Goal: Task Accomplishment & Management: Complete application form

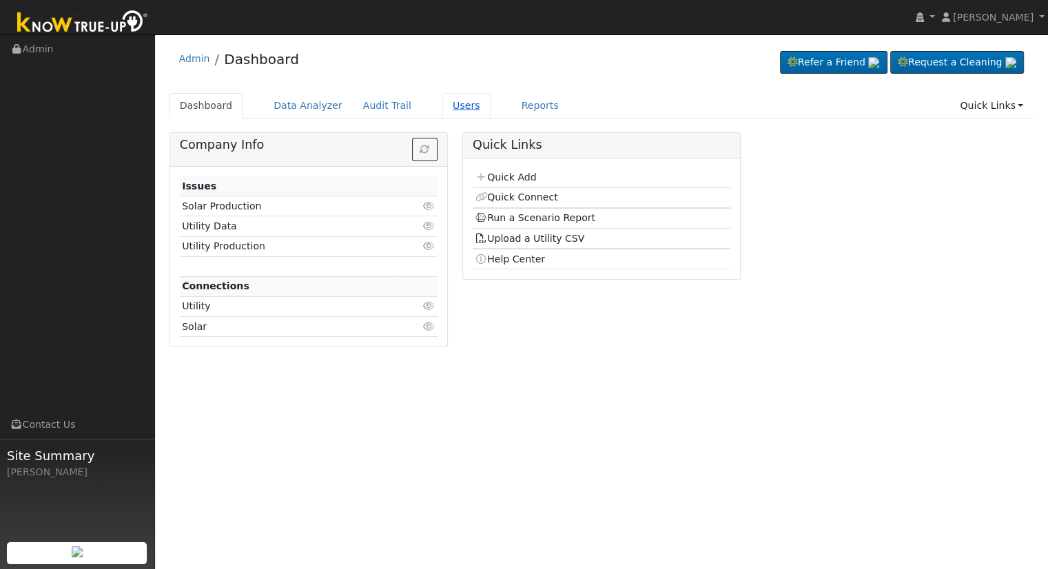
click at [442, 103] on link "Users" at bounding box center [466, 105] width 48 height 25
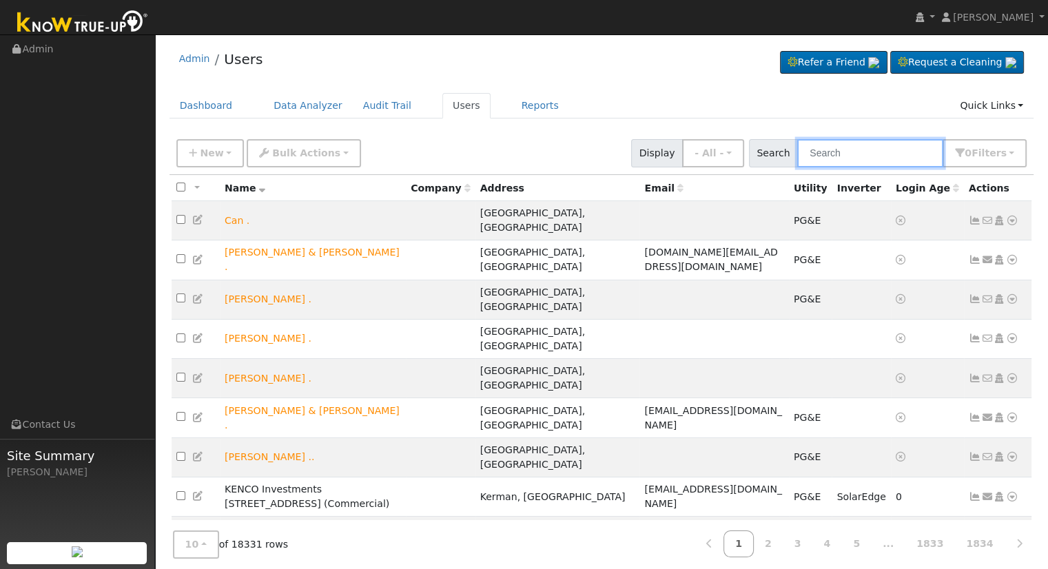
click at [844, 148] on input "text" at bounding box center [870, 153] width 146 height 28
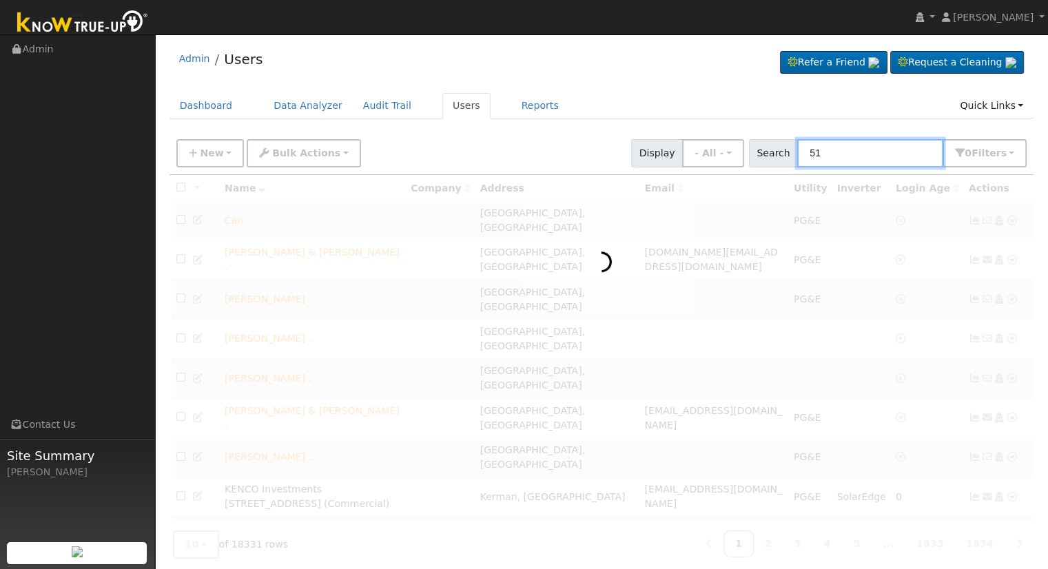
type input "5"
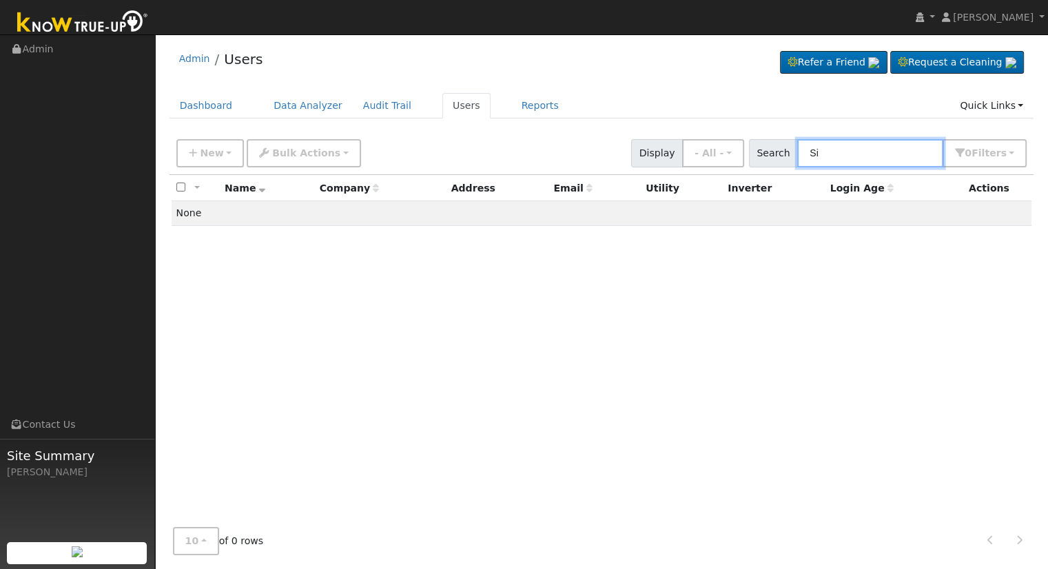
type input "S"
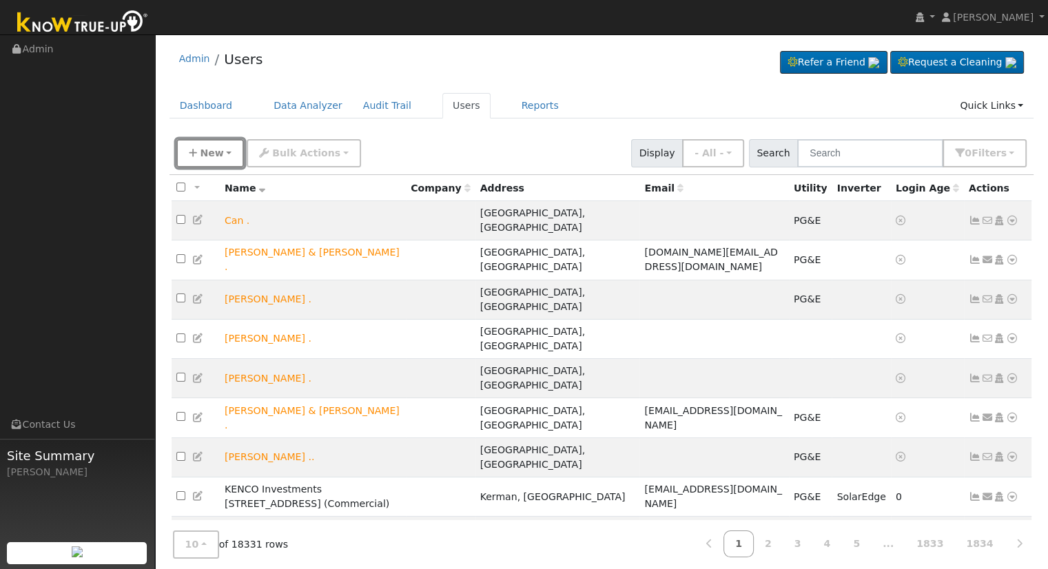
click at [207, 157] on span "New" at bounding box center [211, 152] width 23 height 11
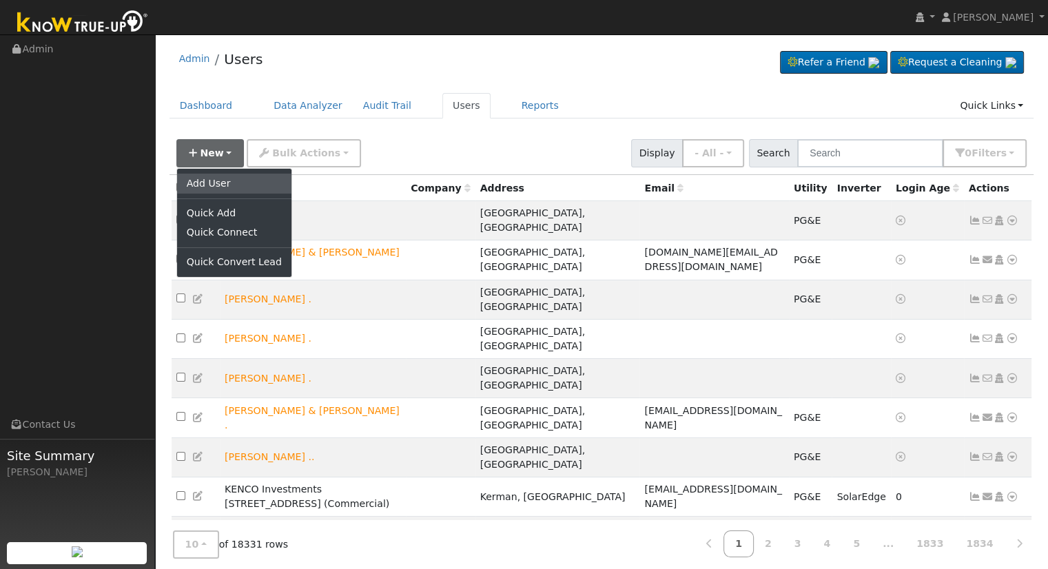
click at [237, 187] on link "Add User" at bounding box center [234, 183] width 114 height 19
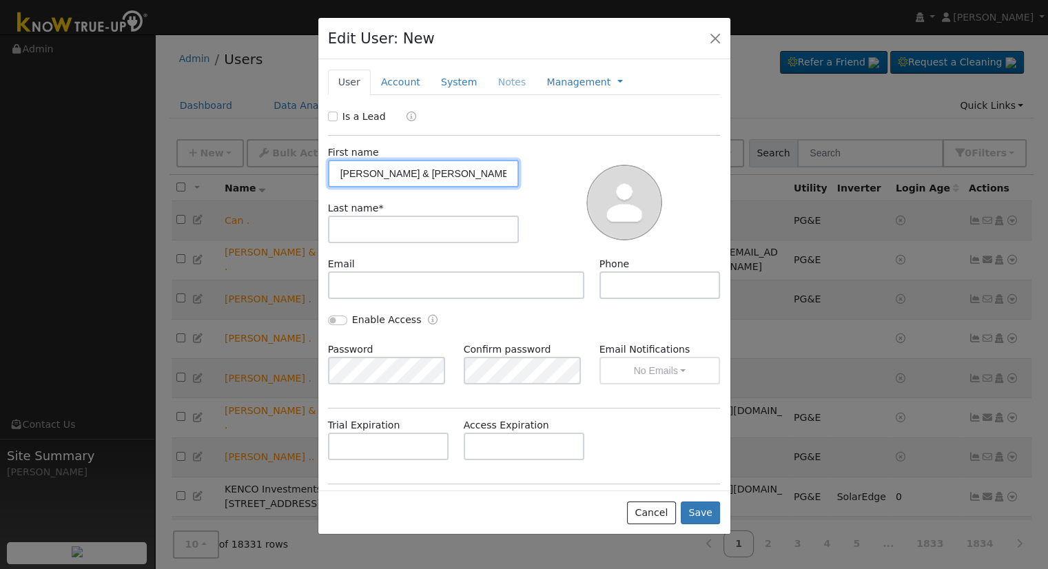
type input "[PERSON_NAME] & [PERSON_NAME]"
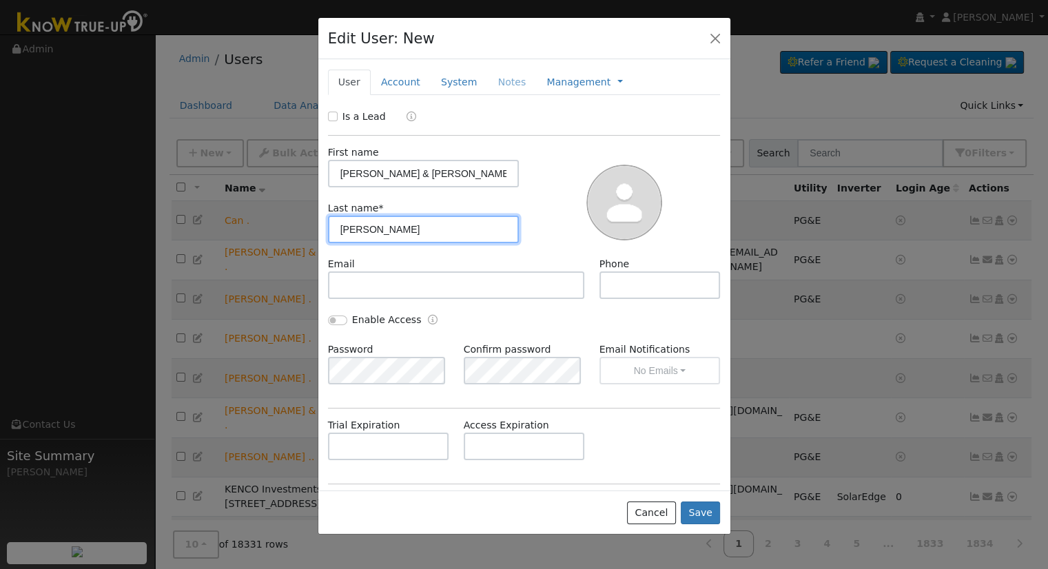
type input "Martinez"
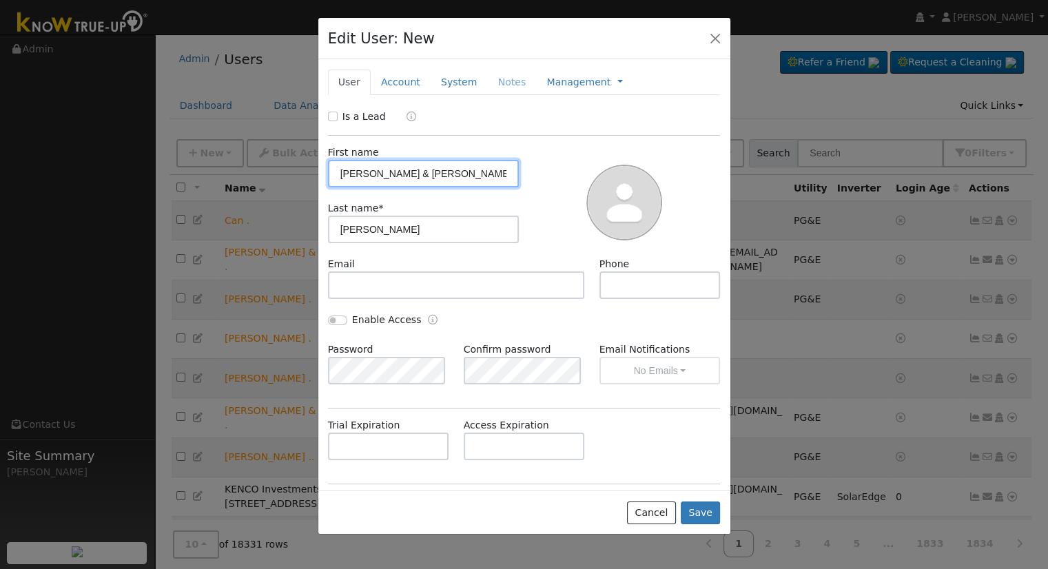
type input "Porfiro & Silvia"
click at [330, 115] on input "Is a Lead" at bounding box center [333, 117] width 10 height 10
checkbox input "true"
click at [394, 79] on link "Account" at bounding box center [401, 82] width 60 height 25
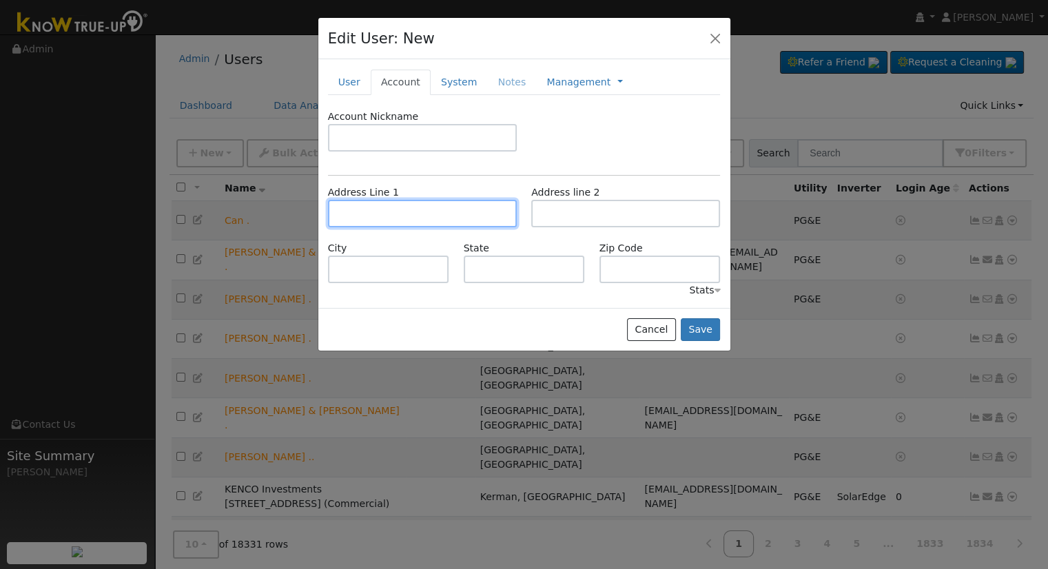
click at [402, 213] on input "text" at bounding box center [422, 214] width 189 height 28
type input "518 North Highland Avenue"
type input "Sanger"
type input "CA"
type input "93657"
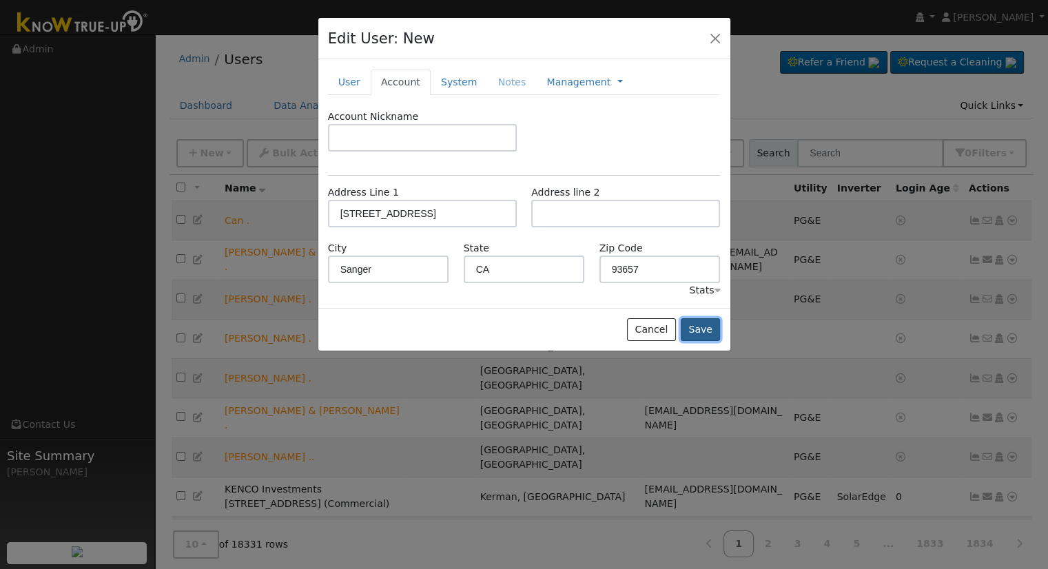
click at [706, 330] on button "Save" at bounding box center [701, 329] width 40 height 23
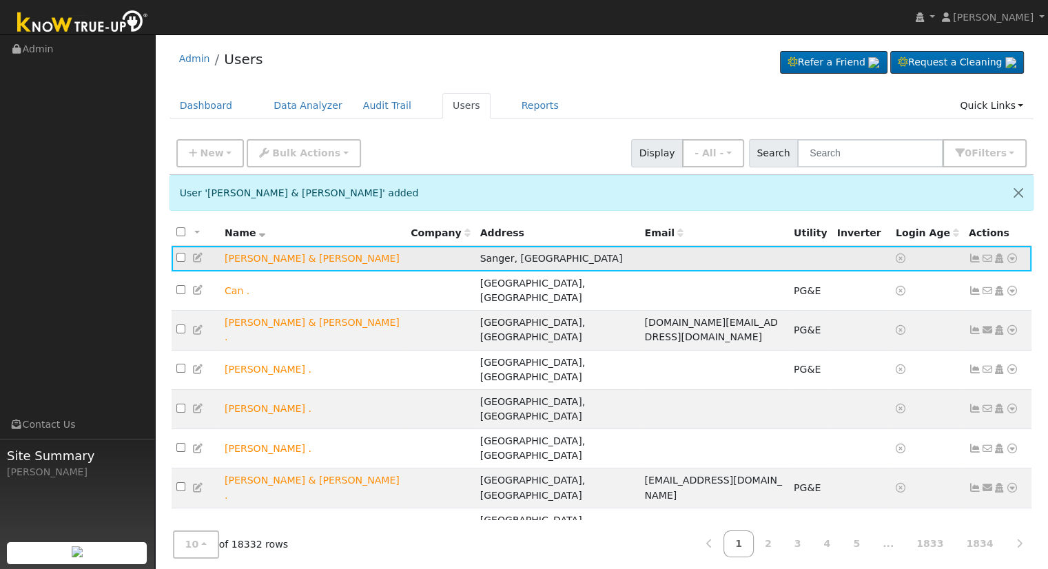
click at [1014, 261] on icon at bounding box center [1012, 259] width 12 height 10
click at [883, 364] on link "Utility" at bounding box center [869, 362] width 96 height 19
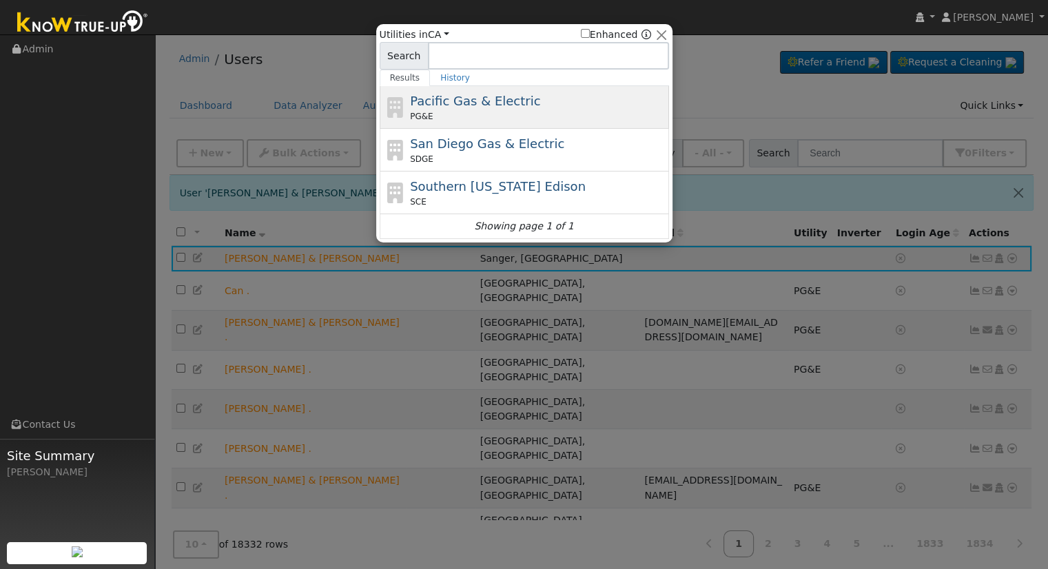
click at [477, 103] on span "Pacific Gas & Electric" at bounding box center [475, 101] width 130 height 14
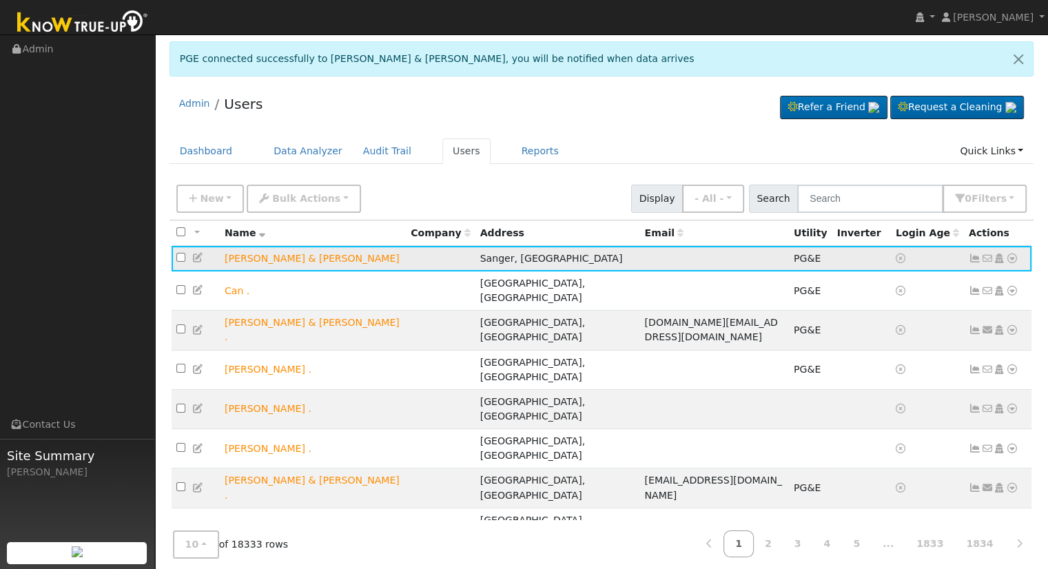
click at [1010, 260] on icon at bounding box center [1012, 259] width 12 height 10
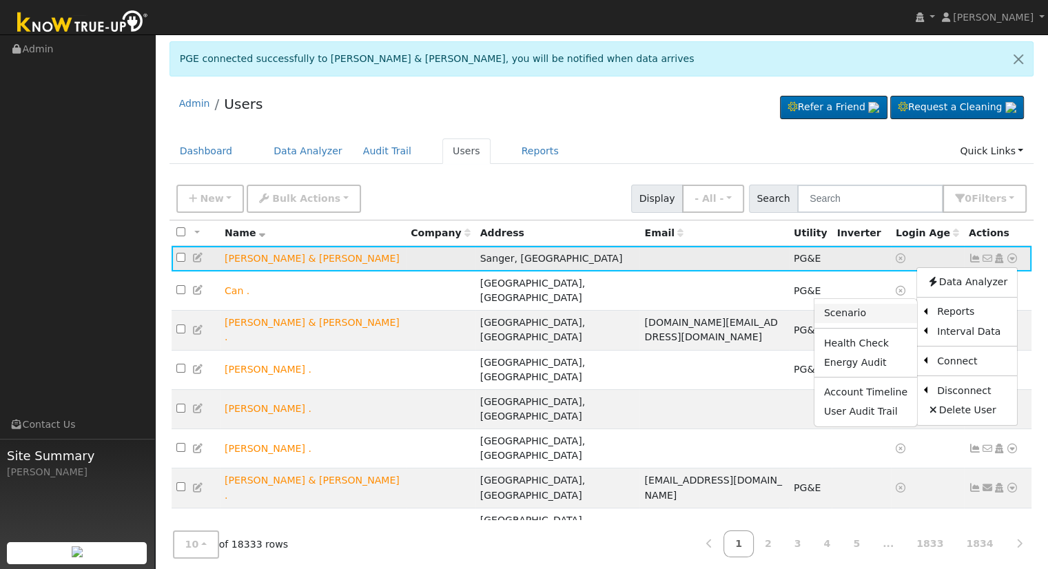
click at [882, 309] on link "Scenario" at bounding box center [866, 313] width 103 height 19
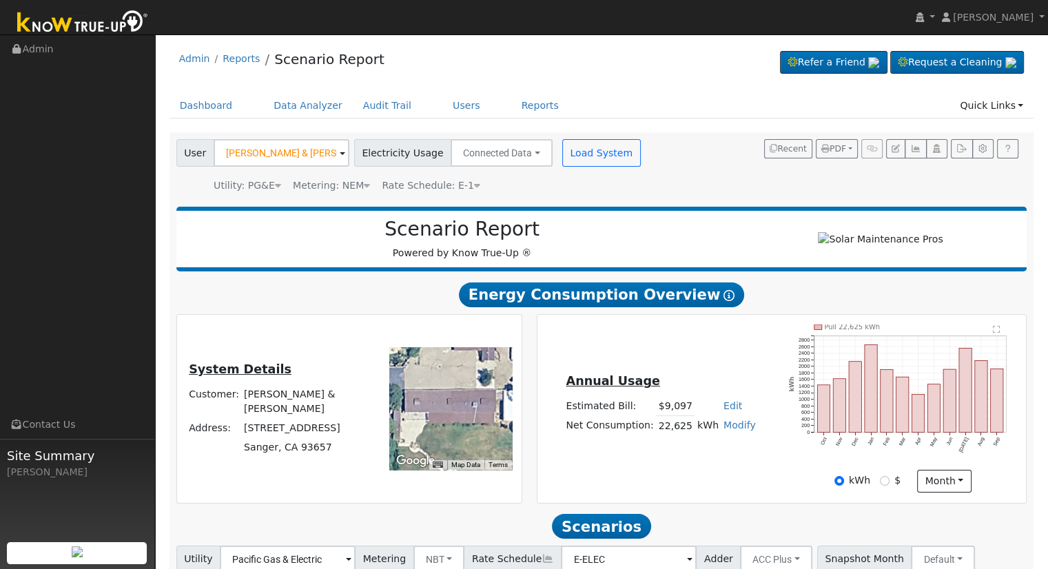
click at [725, 411] on link "Edit" at bounding box center [733, 405] width 19 height 11
type input "10407"
click at [625, 475] on div "Annual Usage Estimated Bill: $10,407 Edit Estimated Bill $ 10407 Annual Net Con…" at bounding box center [782, 409] width 484 height 168
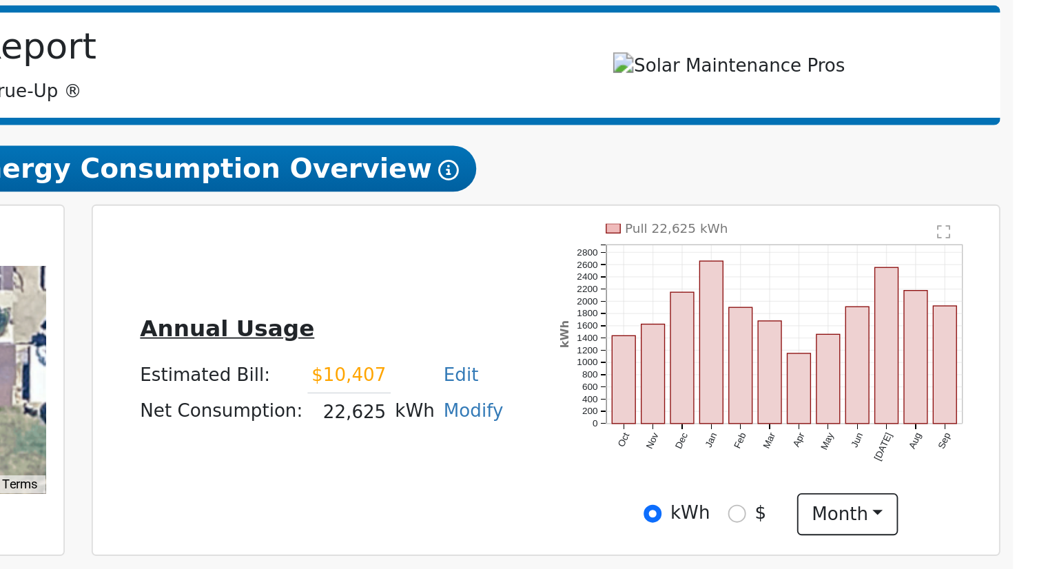
scroll to position [6, 0]
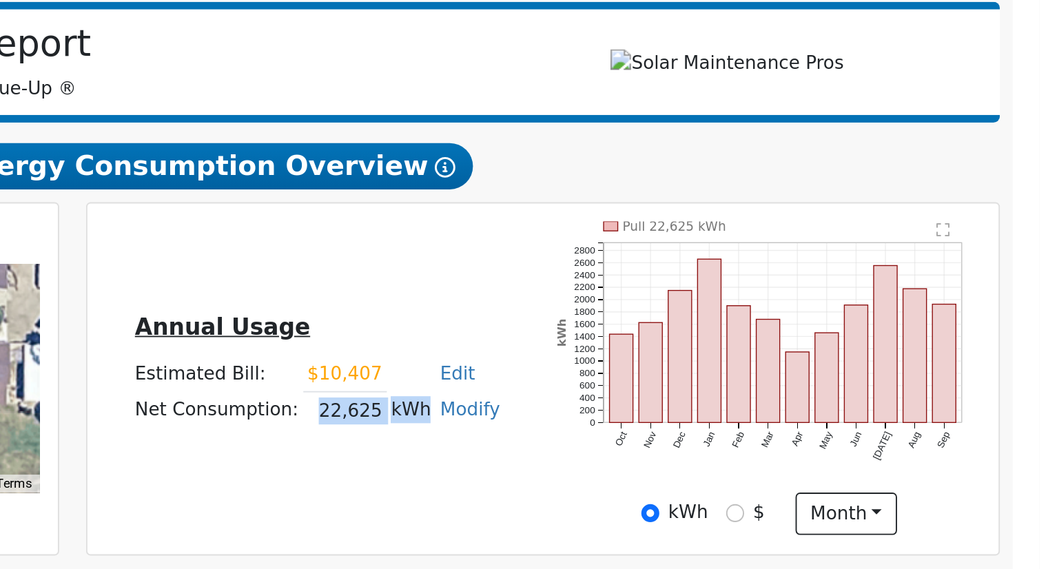
drag, startPoint x: 661, startPoint y: 421, endPoint x: 712, endPoint y: 427, distance: 51.4
click at [712, 427] on tr "Net Consumption: 22,625 kWh Modify Add Consumption Add Electric Vehicle Add Con…" at bounding box center [660, 420] width 201 height 20
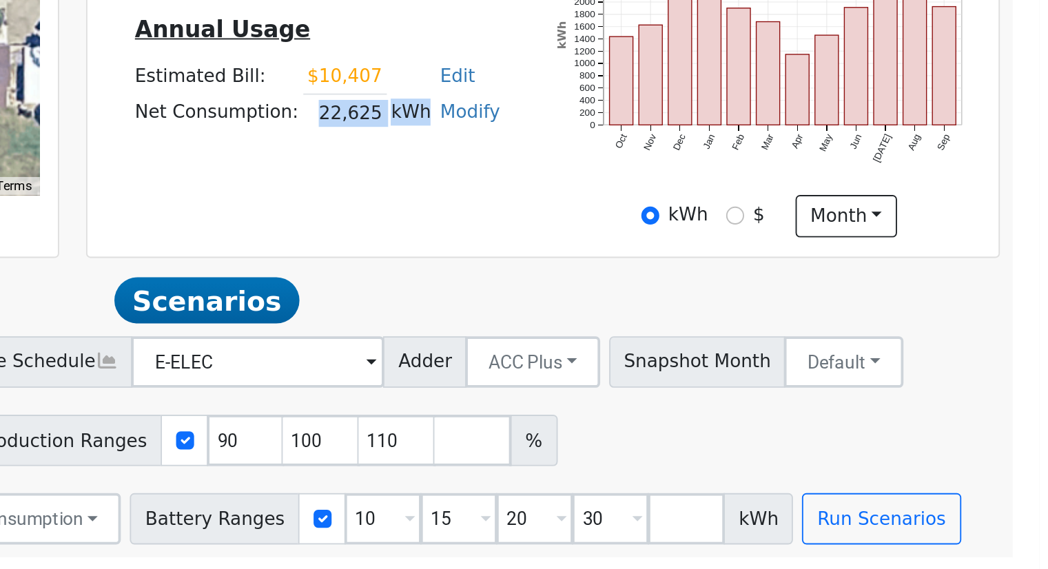
scroll to position [107, 0]
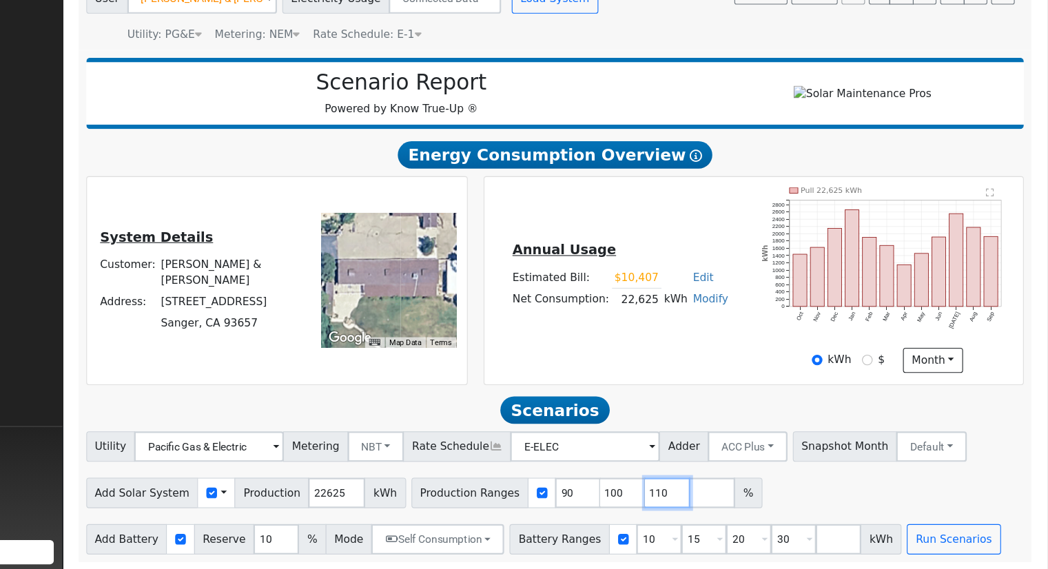
click at [683, 499] on input "110" at bounding box center [703, 500] width 41 height 28
type input "1"
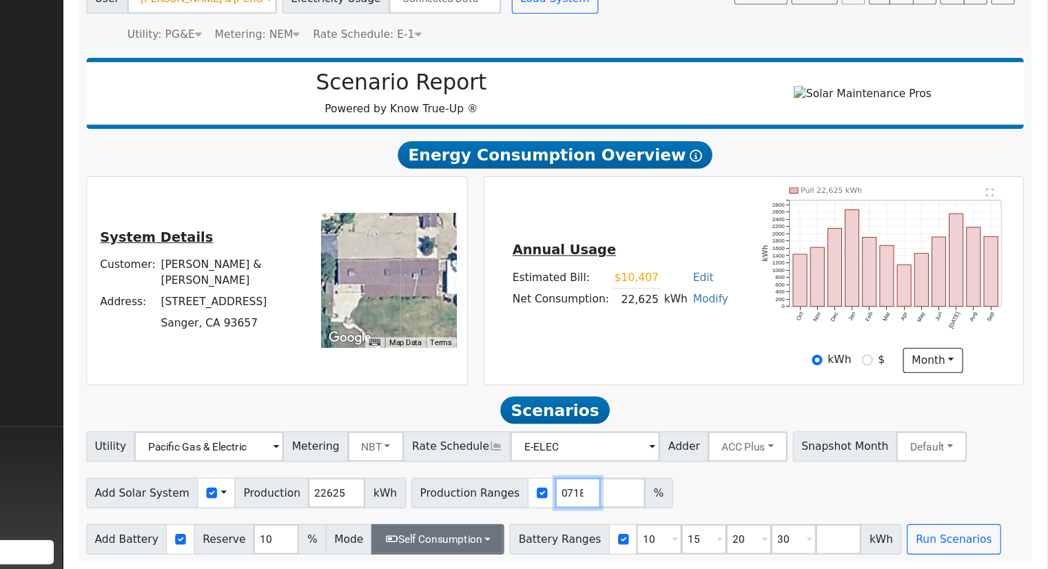
type input "128.870718"
click at [525, 542] on button "Self Consumption" at bounding box center [495, 542] width 121 height 28
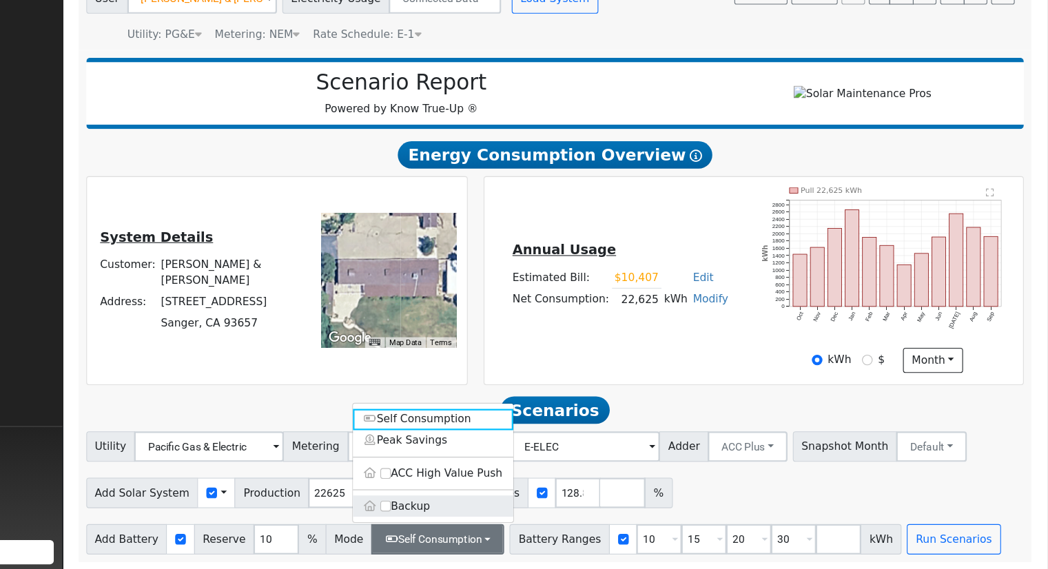
click at [493, 519] on label "Backup" at bounding box center [490, 511] width 145 height 19
click at [453, 516] on input "Backup" at bounding box center [448, 512] width 10 height 10
type input "20"
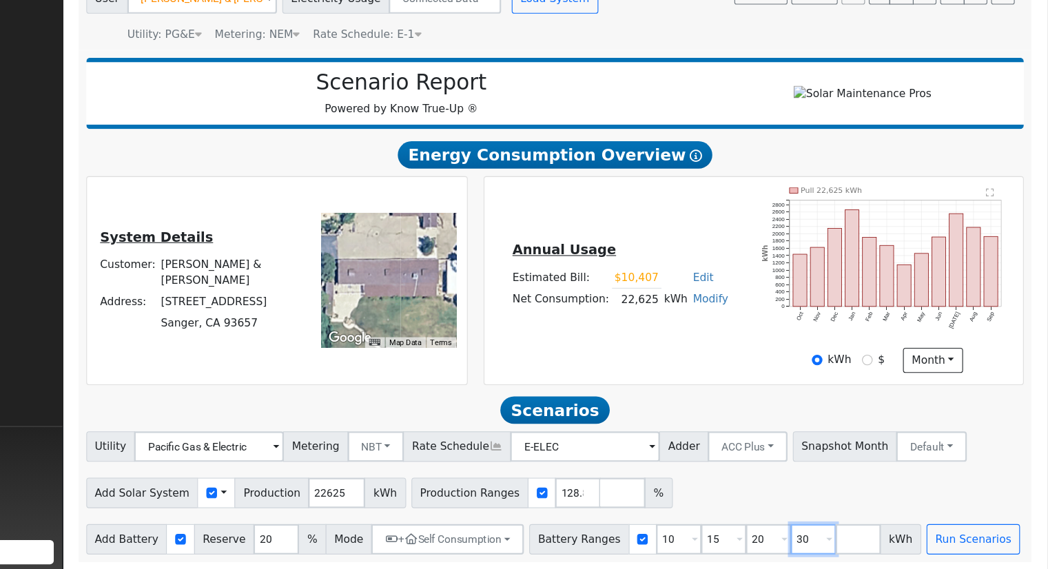
click at [817, 539] on input "30" at bounding box center [835, 542] width 41 height 28
type input "3"
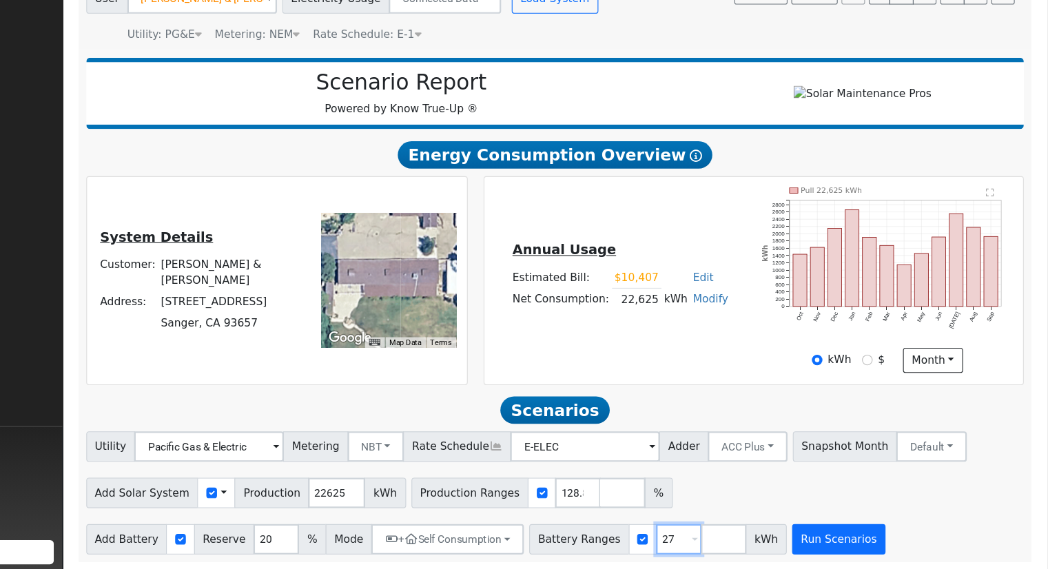
type input "27"
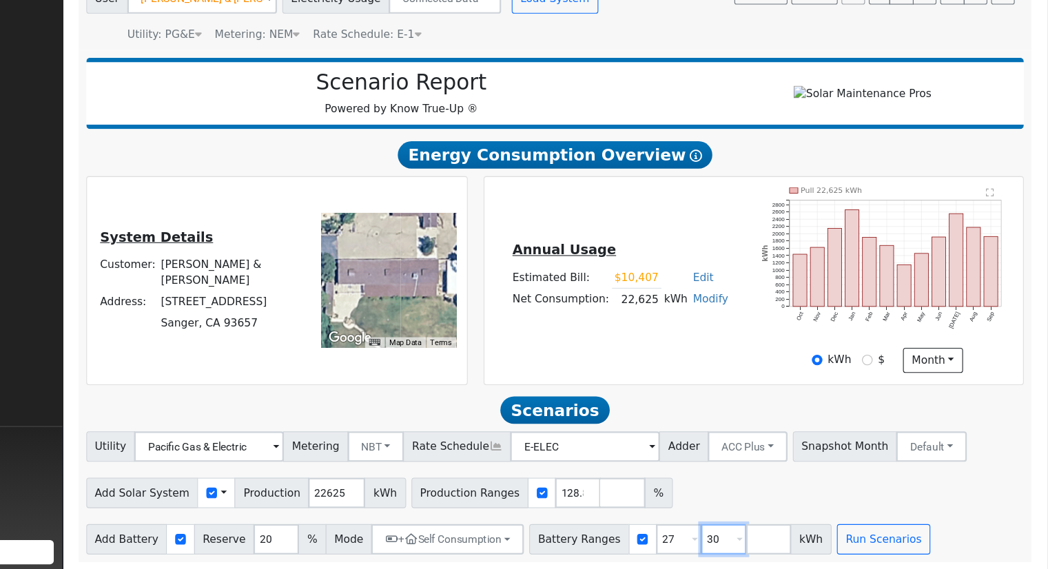
type input "3"
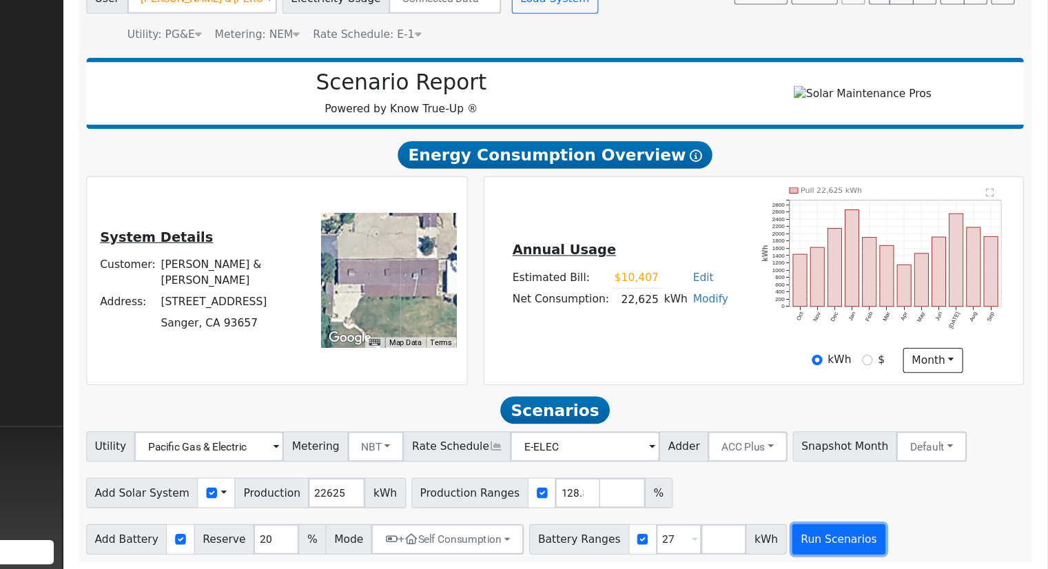
click at [855, 552] on button "Run Scenarios" at bounding box center [859, 542] width 85 height 28
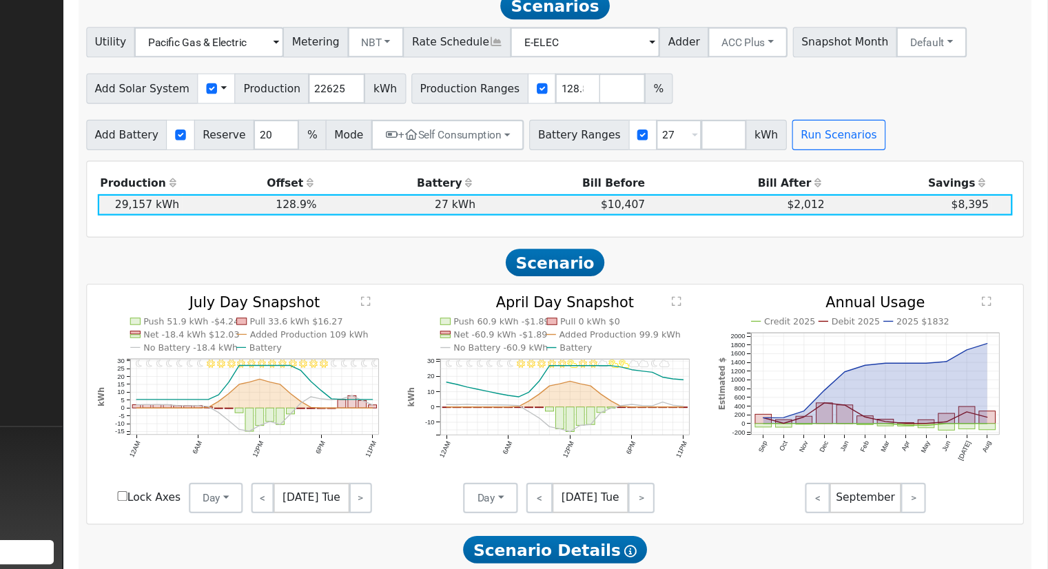
scroll to position [477, 0]
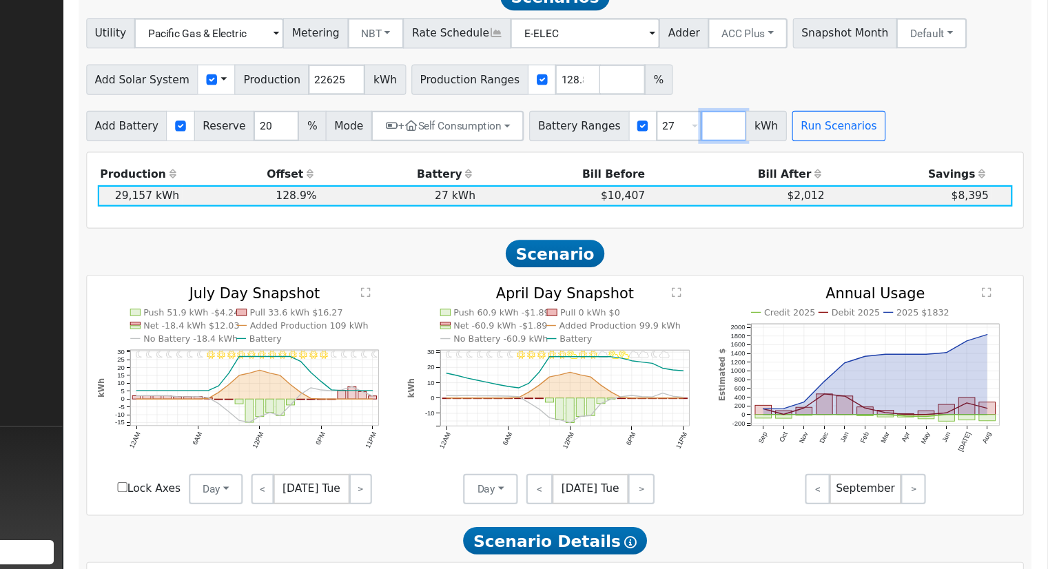
click at [734, 174] on input "number" at bounding box center [754, 167] width 41 height 28
type input "30"
click at [775, 164] on input "number" at bounding box center [795, 167] width 41 height 28
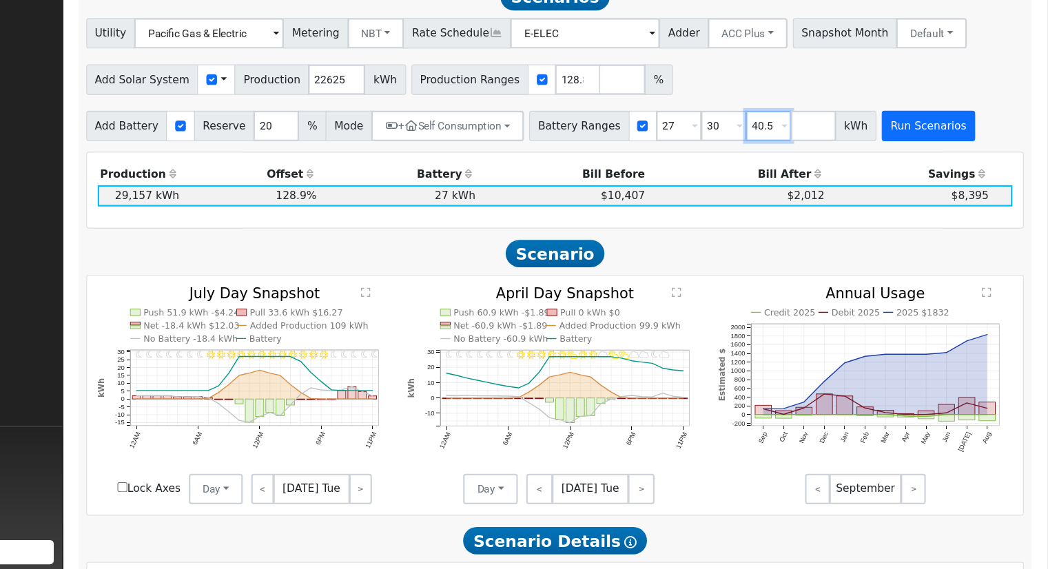
type input "40.5"
click at [898, 174] on button "Run Scenarios" at bounding box center [940, 167] width 85 height 28
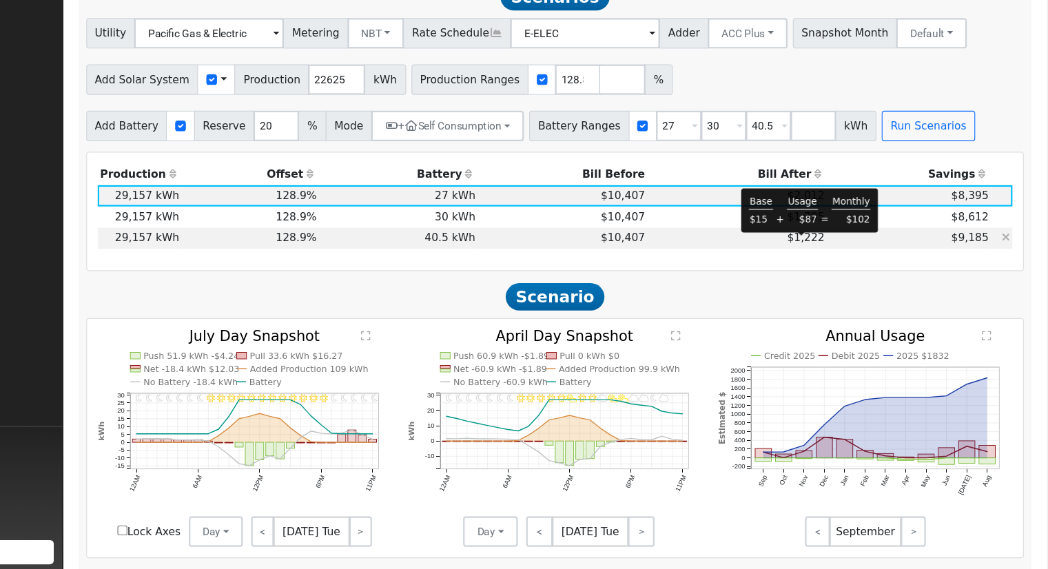
click at [833, 274] on span "$1,222" at bounding box center [830, 268] width 34 height 11
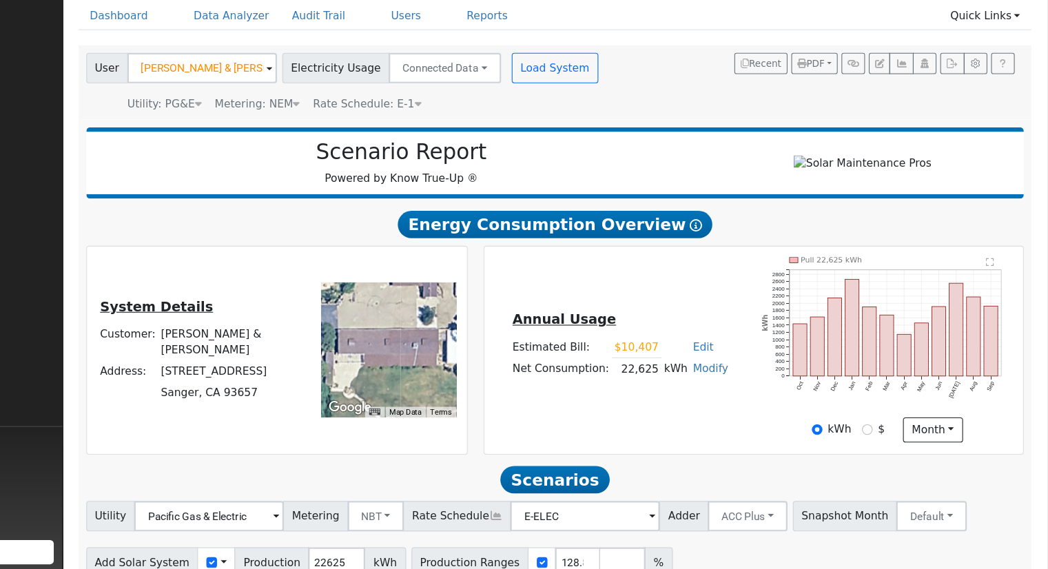
scroll to position [29, 0]
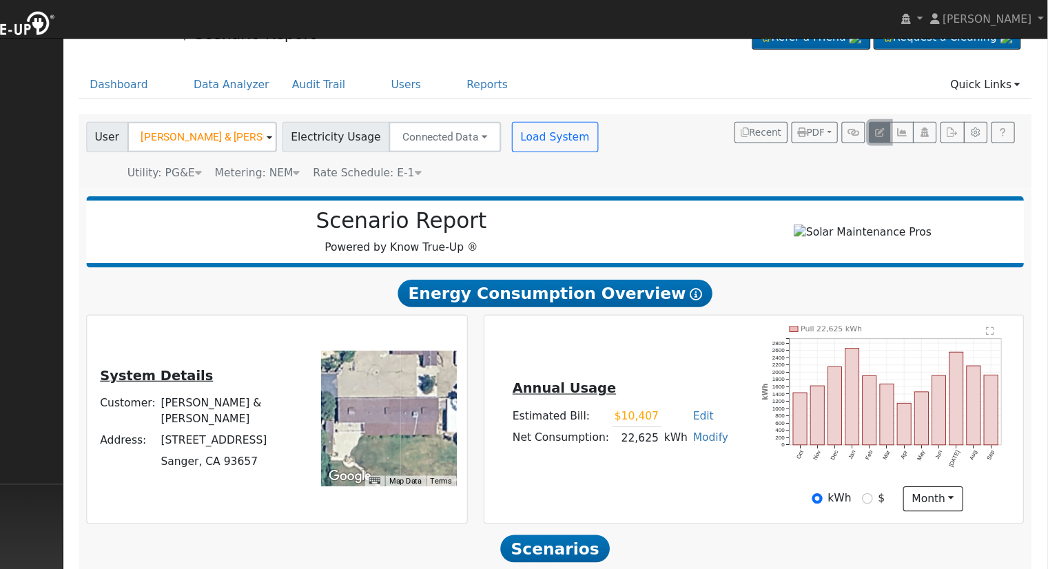
click at [898, 117] on icon "button" at bounding box center [896, 120] width 8 height 8
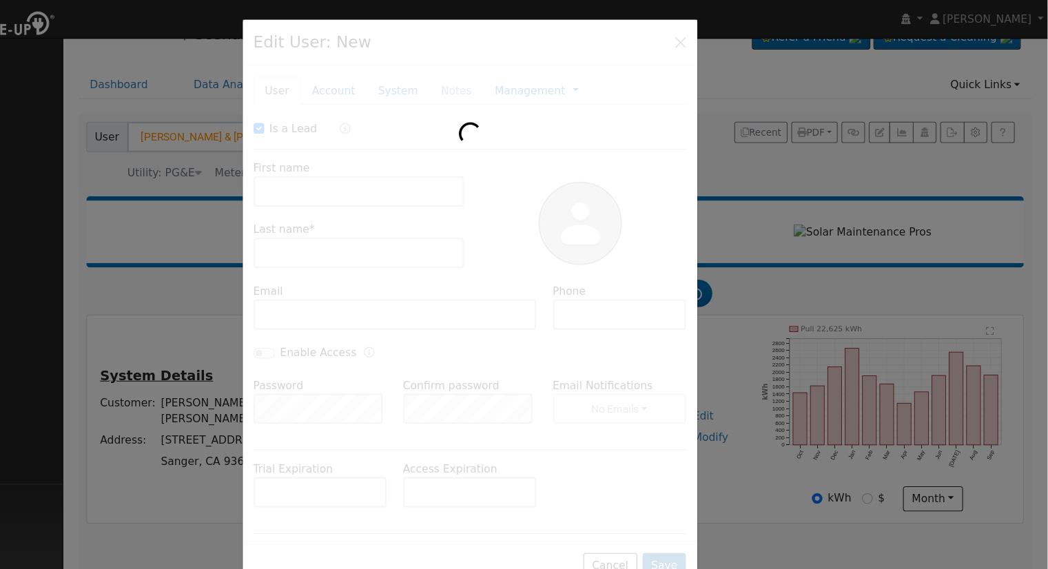
checkbox input "true"
type input "Porfiro & Silvia"
type input "Martinez"
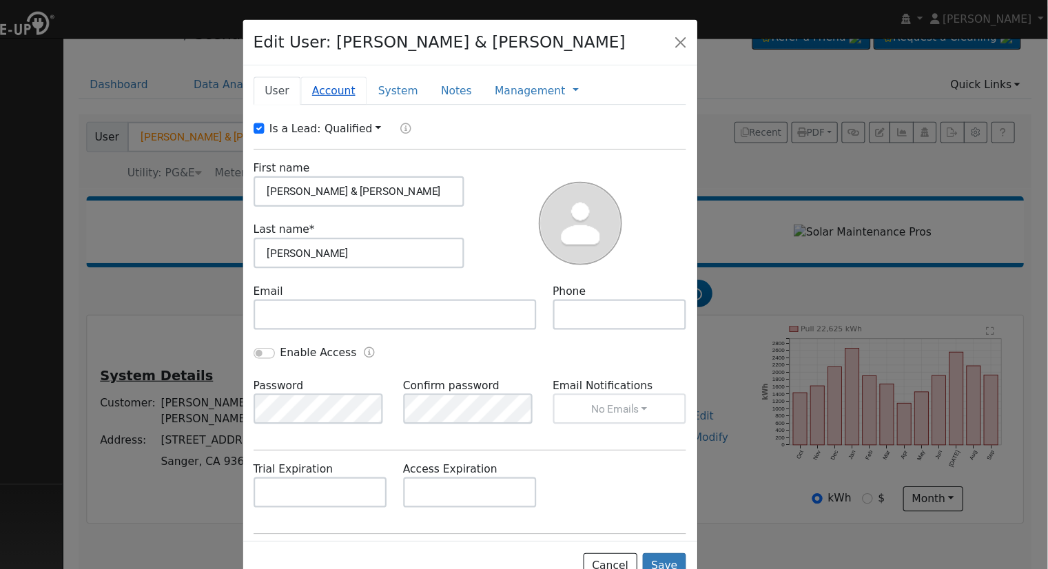
click at [398, 87] on link "Account" at bounding box center [401, 82] width 60 height 25
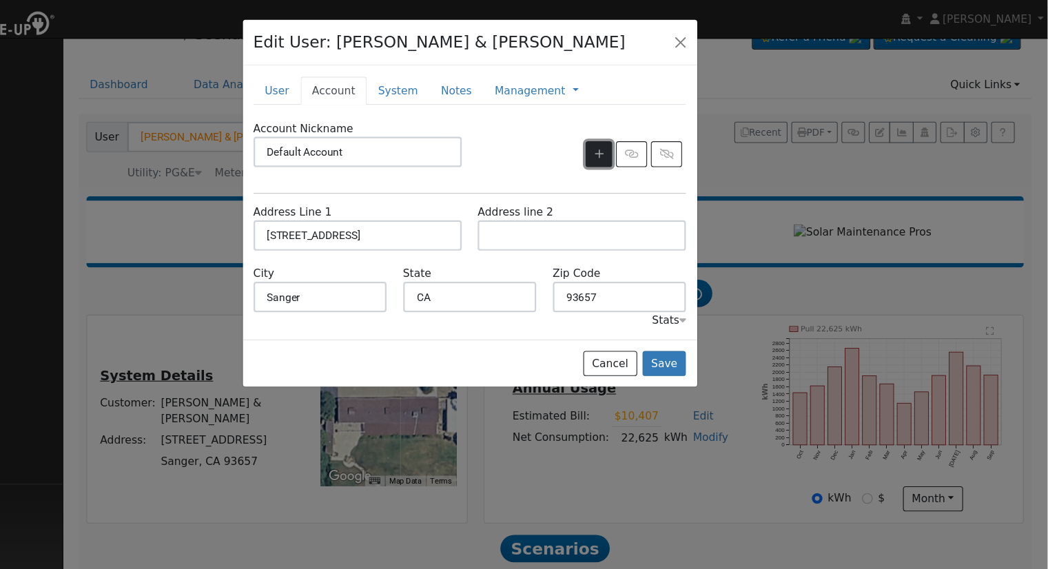
click at [641, 135] on icon "button" at bounding box center [641, 140] width 8 height 10
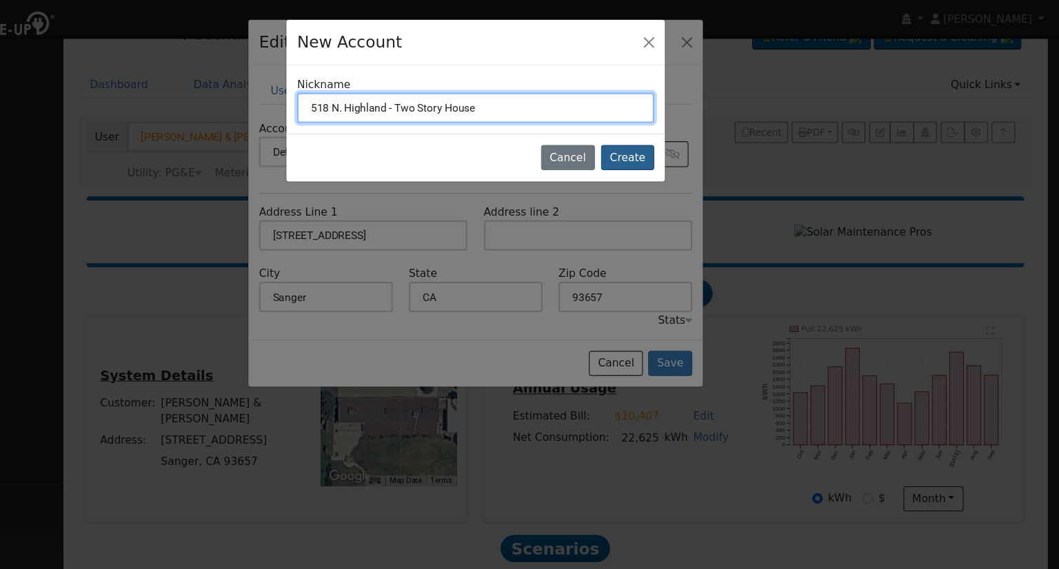
type input "518 N. Highland - Two Story House"
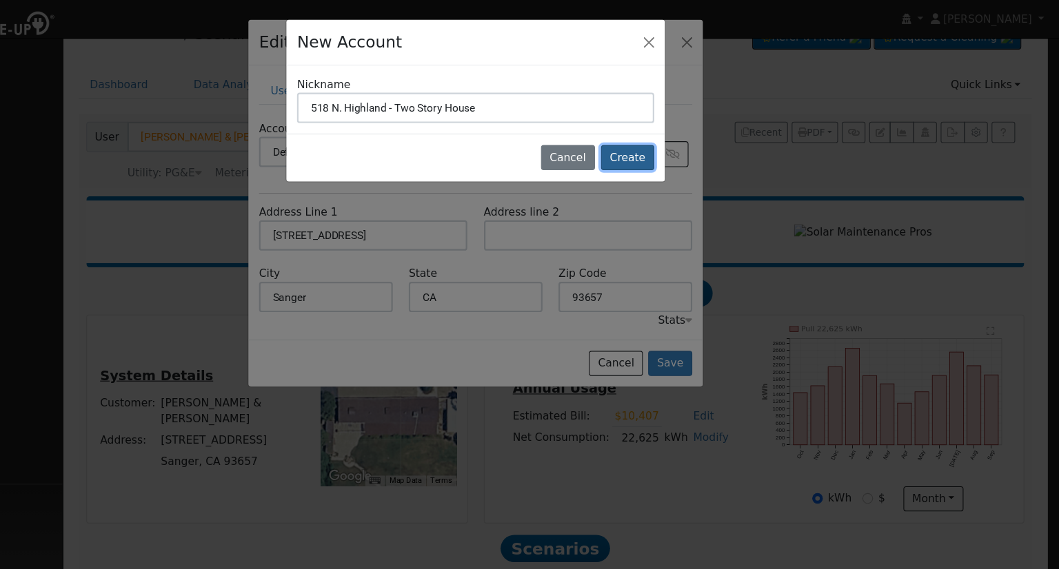
click at [676, 143] on button "Create" at bounding box center [667, 143] width 48 height 23
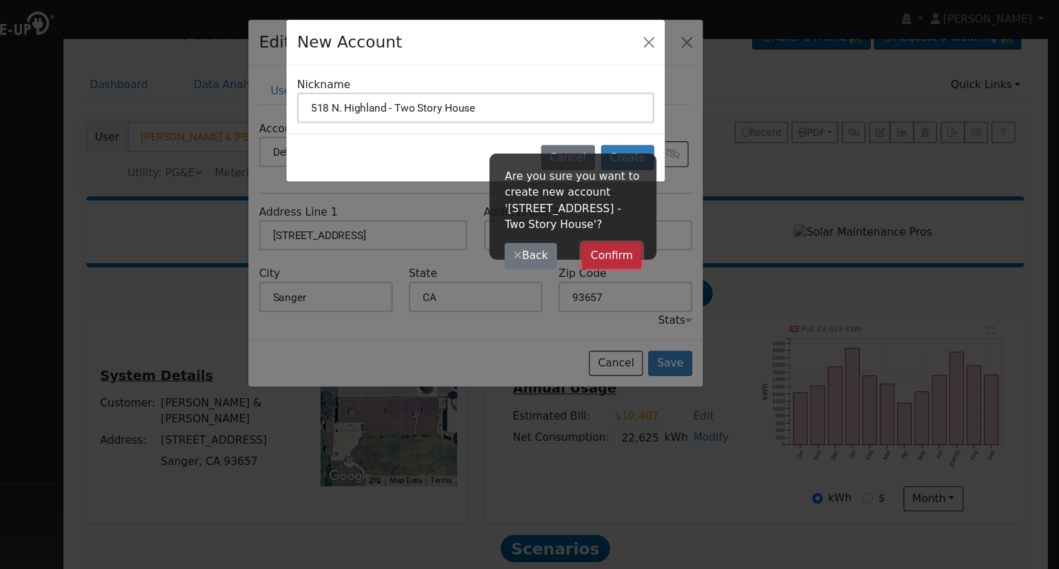
click at [657, 229] on button "Confirm" at bounding box center [653, 232] width 54 height 23
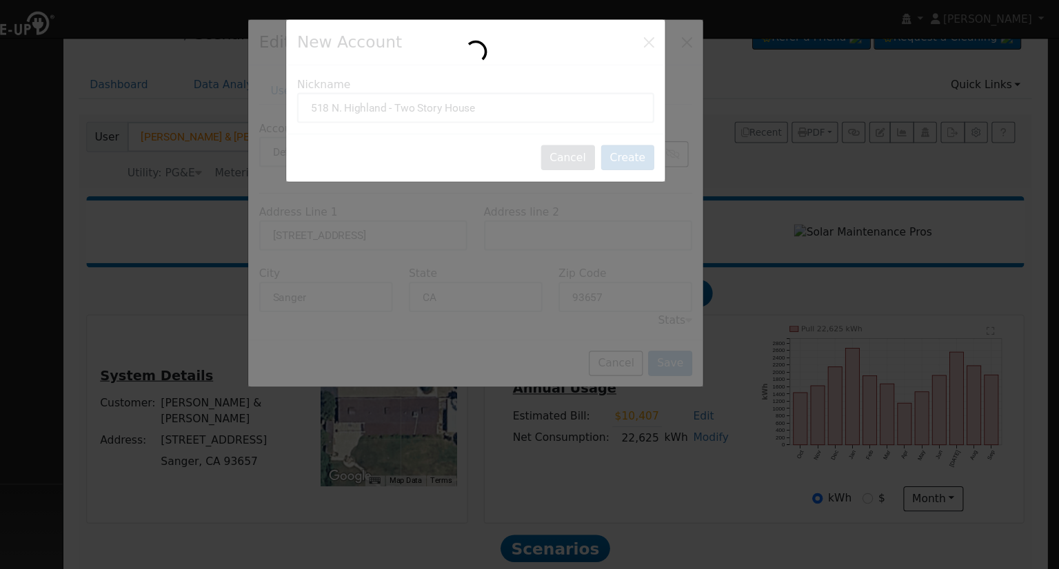
type input "518 N. Highland - Two Story House"
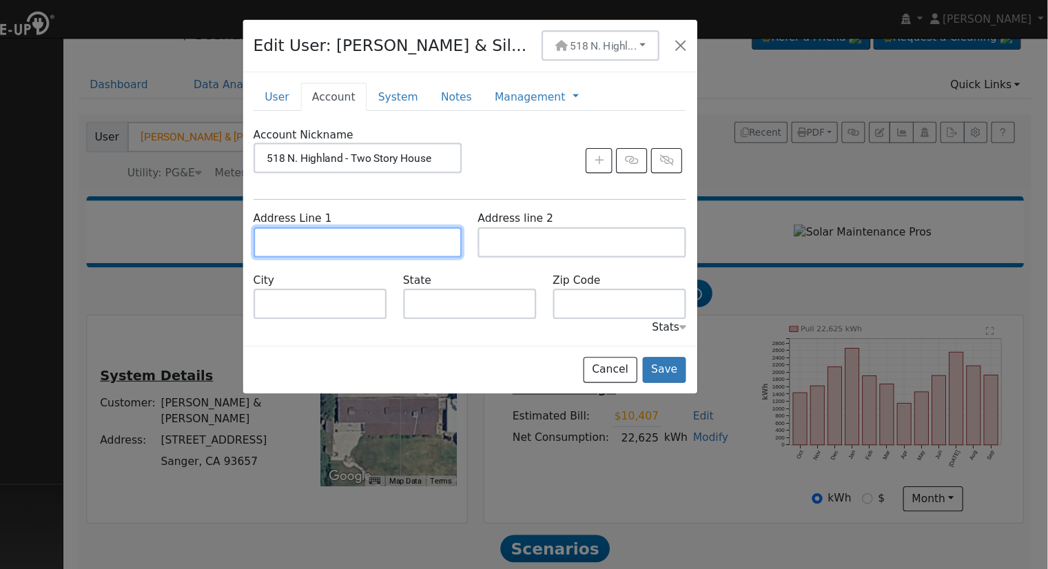
click at [392, 218] on input "text" at bounding box center [422, 220] width 189 height 28
type input "518 North Highland Avenue"
type input "Sanger"
type input "CA"
type input "93657"
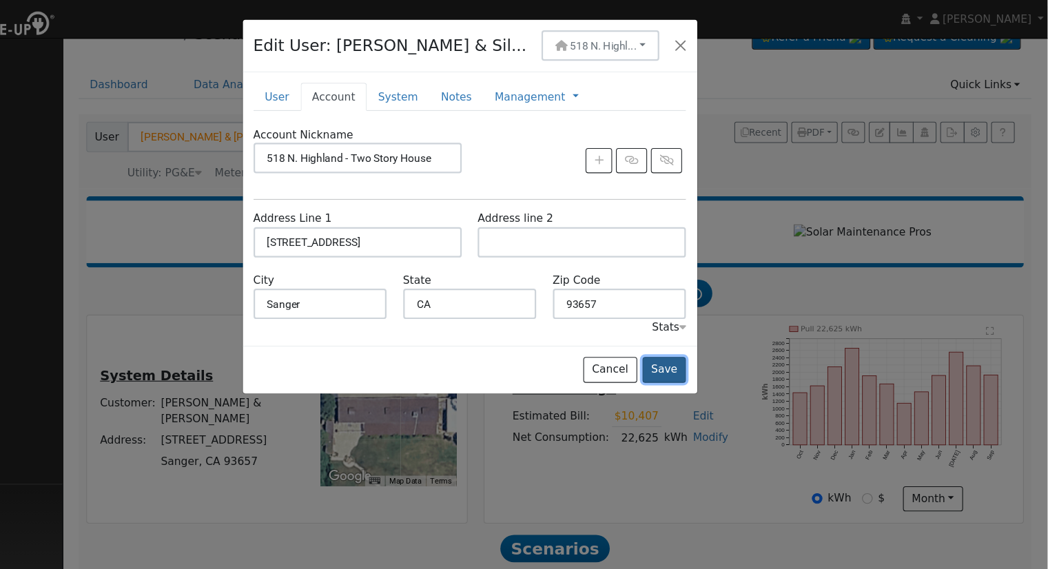
click at [703, 329] on button "Save" at bounding box center [701, 335] width 40 height 23
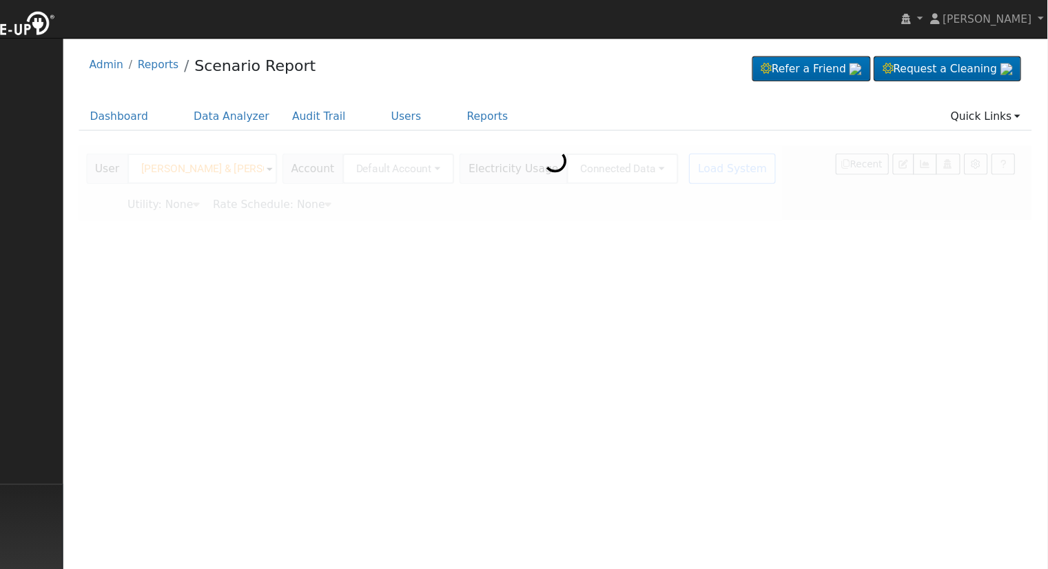
scroll to position [0, 0]
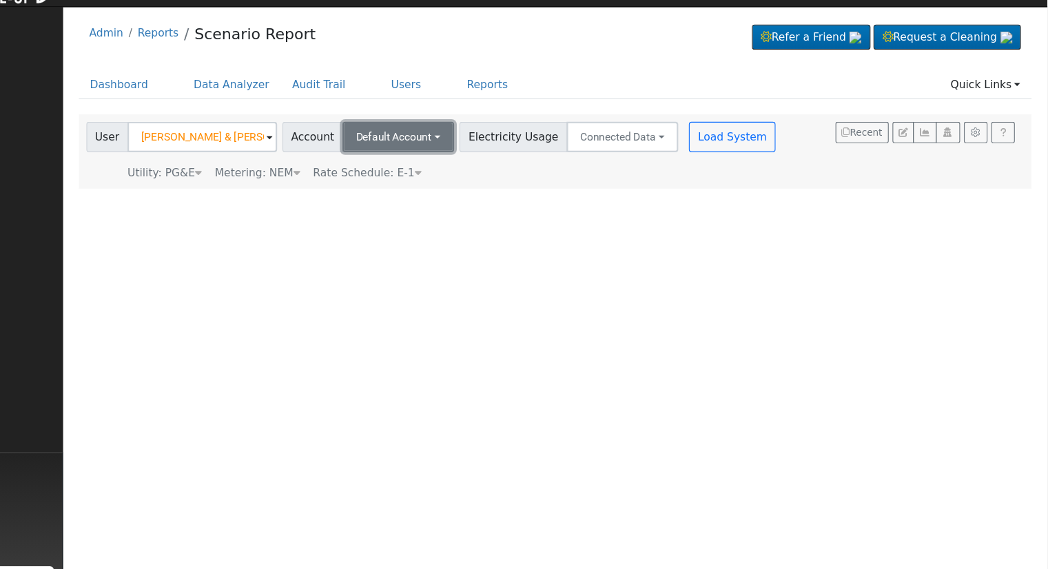
click at [482, 144] on button "Default Account" at bounding box center [460, 153] width 102 height 28
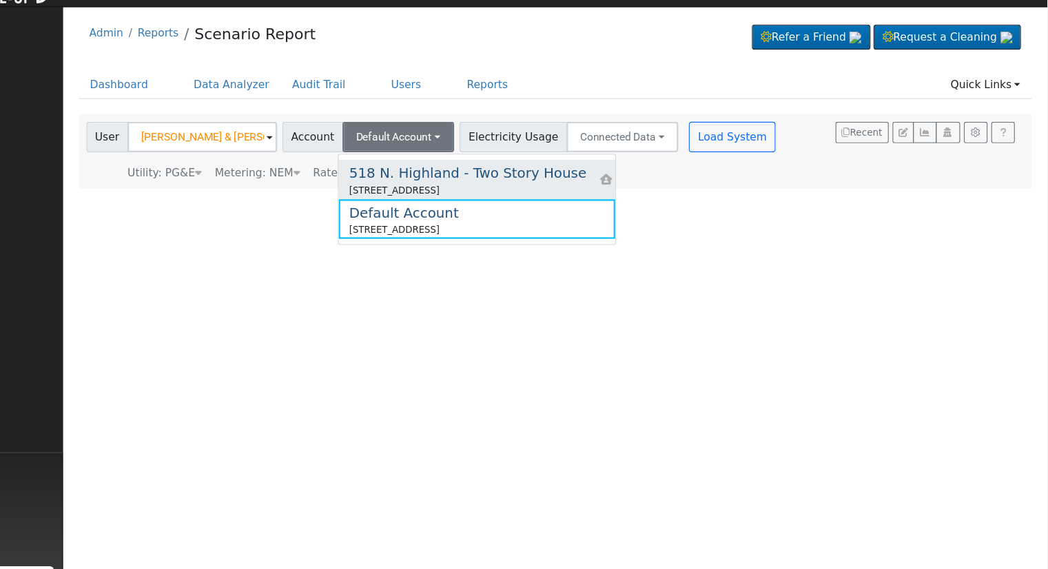
click at [471, 187] on div "518 N. Highland - Two Story House" at bounding box center [522, 185] width 215 height 19
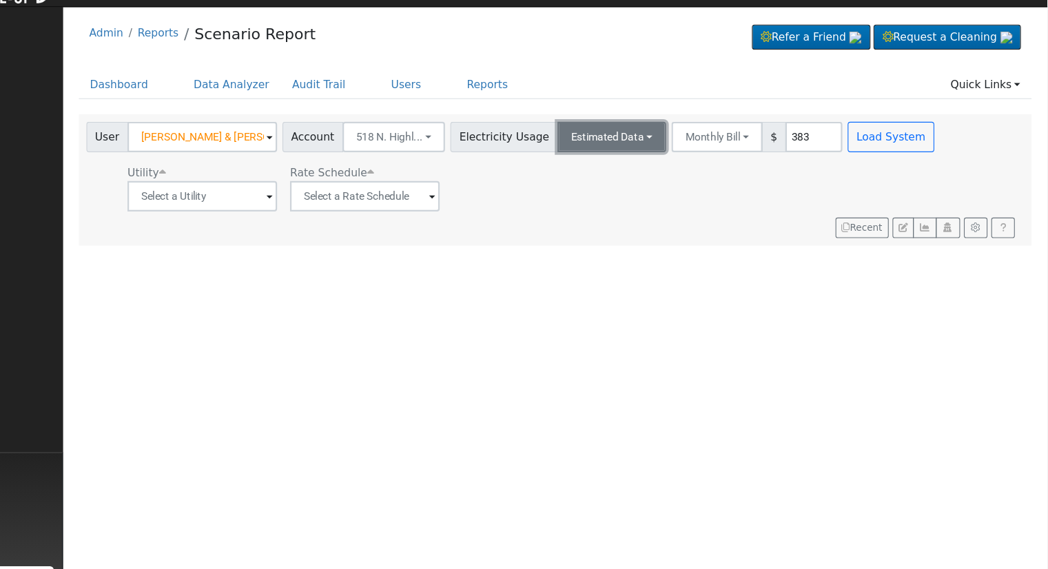
click at [645, 154] on button "Estimated Data" at bounding box center [653, 153] width 99 height 28
click at [637, 178] on link "Connected Data" at bounding box center [653, 183] width 98 height 19
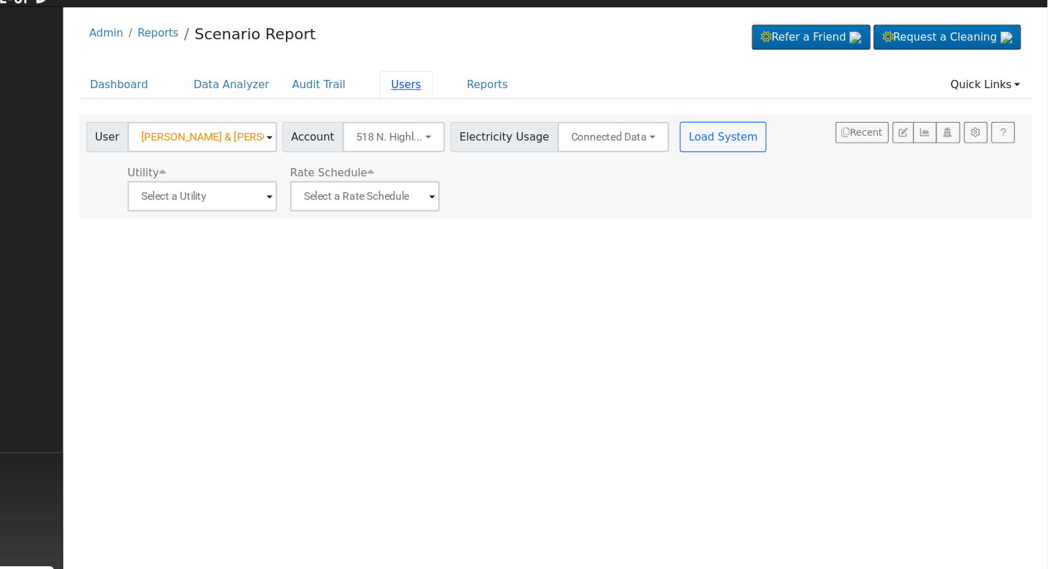
click at [447, 102] on link "Users" at bounding box center [466, 105] width 48 height 25
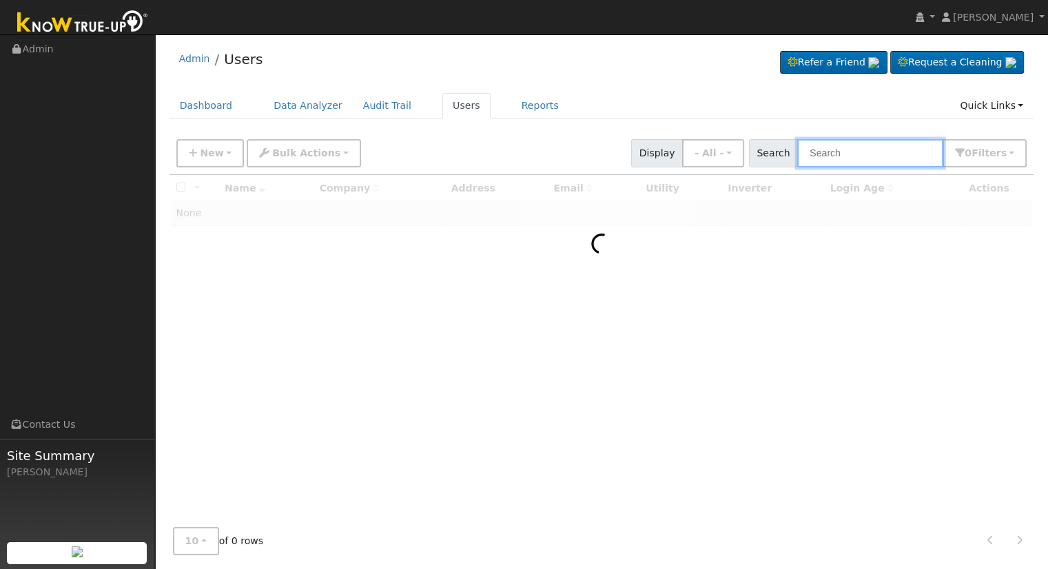
click at [841, 151] on input "text" at bounding box center [870, 153] width 146 height 28
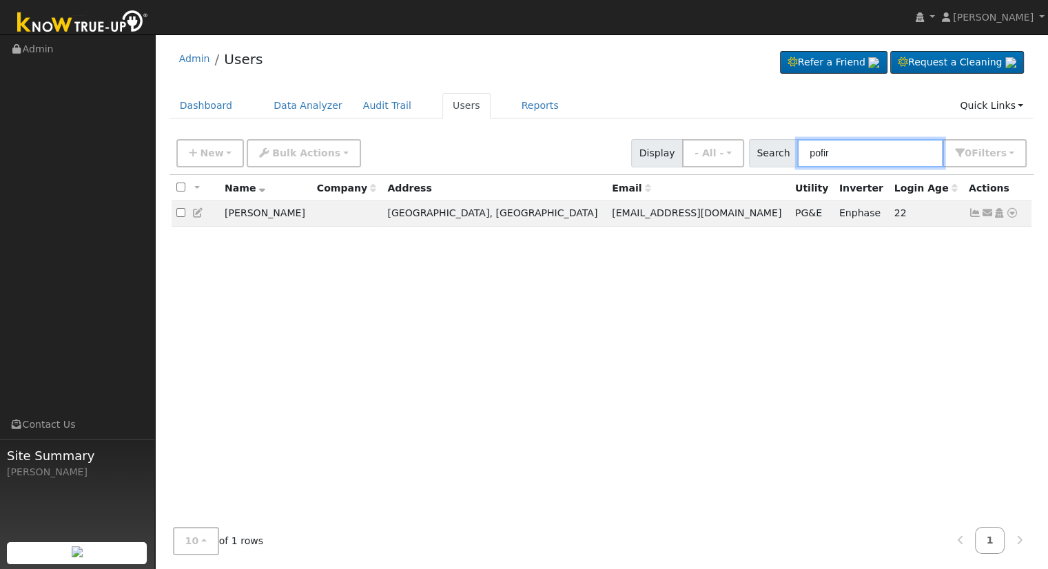
click at [866, 154] on input "pofir" at bounding box center [870, 153] width 146 height 28
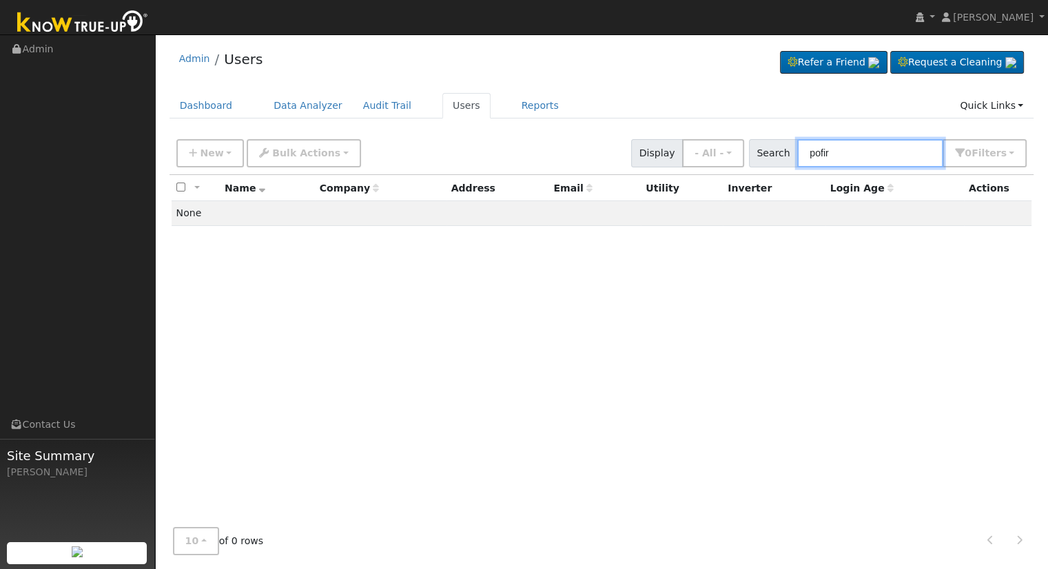
drag, startPoint x: 866, startPoint y: 154, endPoint x: 757, endPoint y: 152, distance: 108.2
click at [757, 152] on div "New Add User Quick Add Quick Connect Quick Convert Lead Bulk Actions Send Email…" at bounding box center [602, 150] width 856 height 33
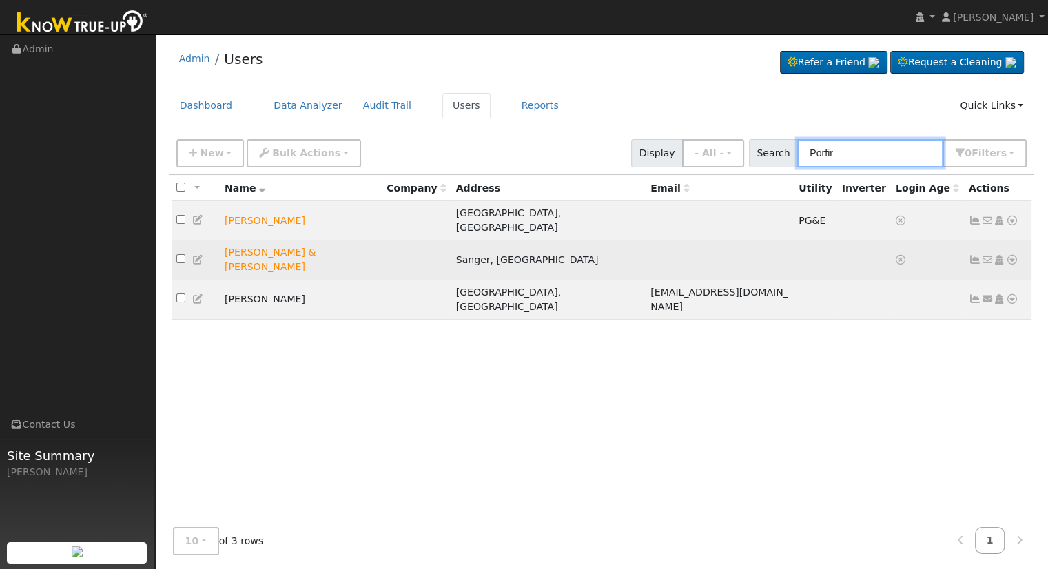
type input "Porfir"
click at [1010, 255] on icon at bounding box center [1012, 260] width 12 height 10
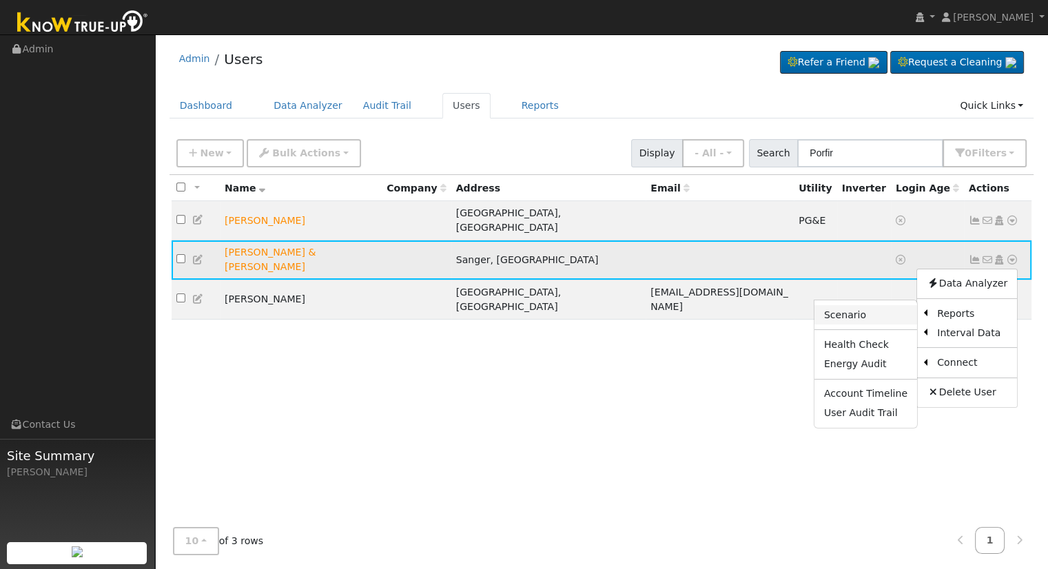
click at [880, 305] on link "Scenario" at bounding box center [866, 314] width 103 height 19
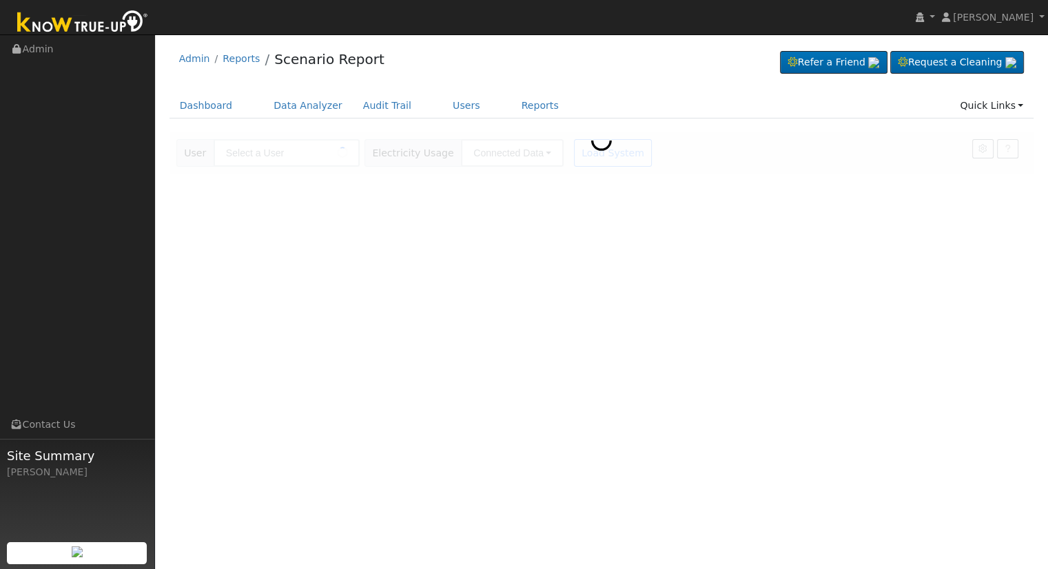
type input "[PERSON_NAME] & [PERSON_NAME]"
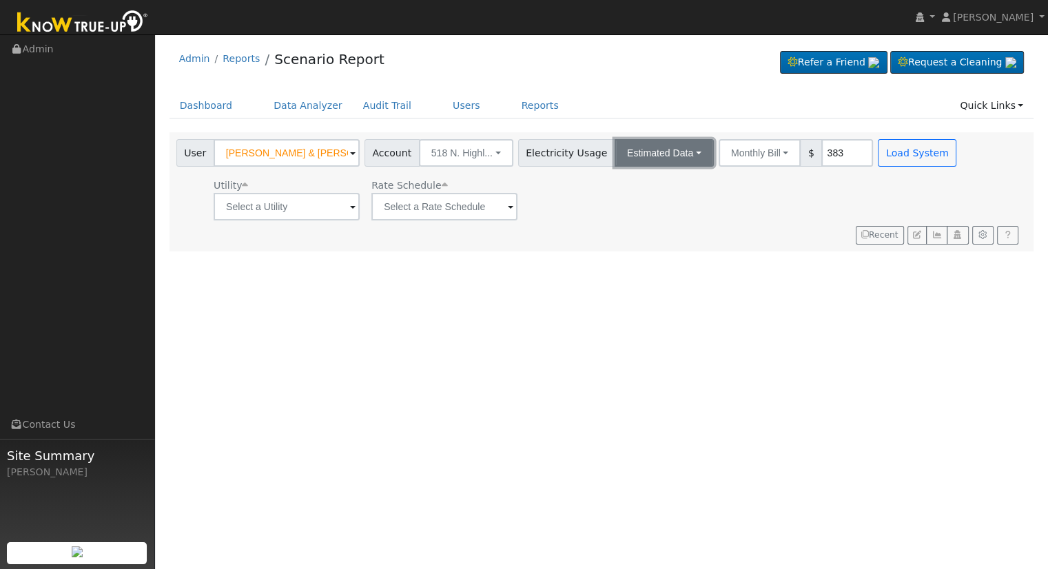
click at [624, 155] on button "Estimated Data" at bounding box center [664, 153] width 99 height 28
click at [629, 181] on link "Connected Data" at bounding box center [664, 183] width 98 height 19
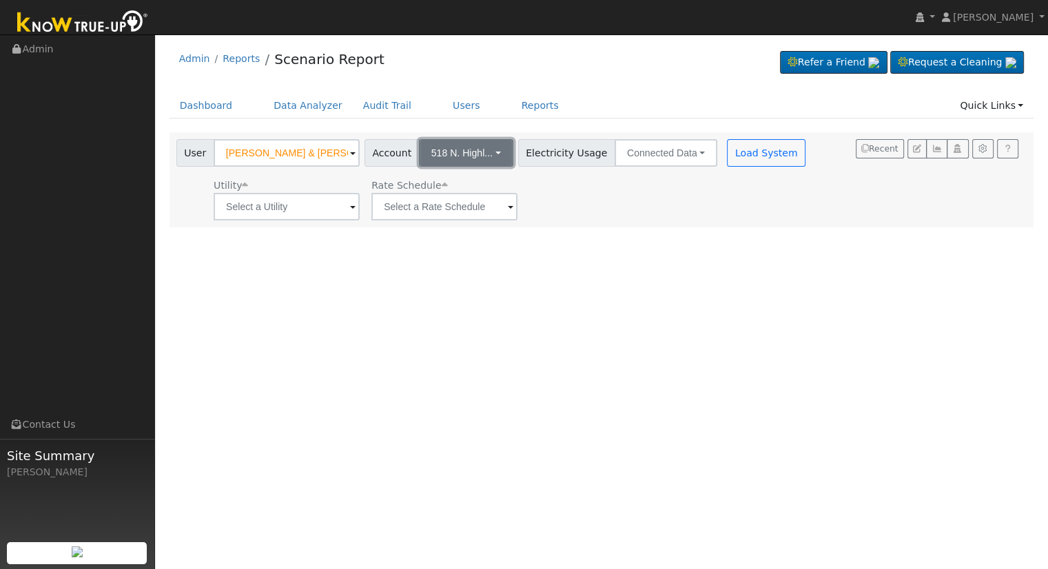
click at [450, 148] on span "518 N. Highl..." at bounding box center [461, 152] width 61 height 11
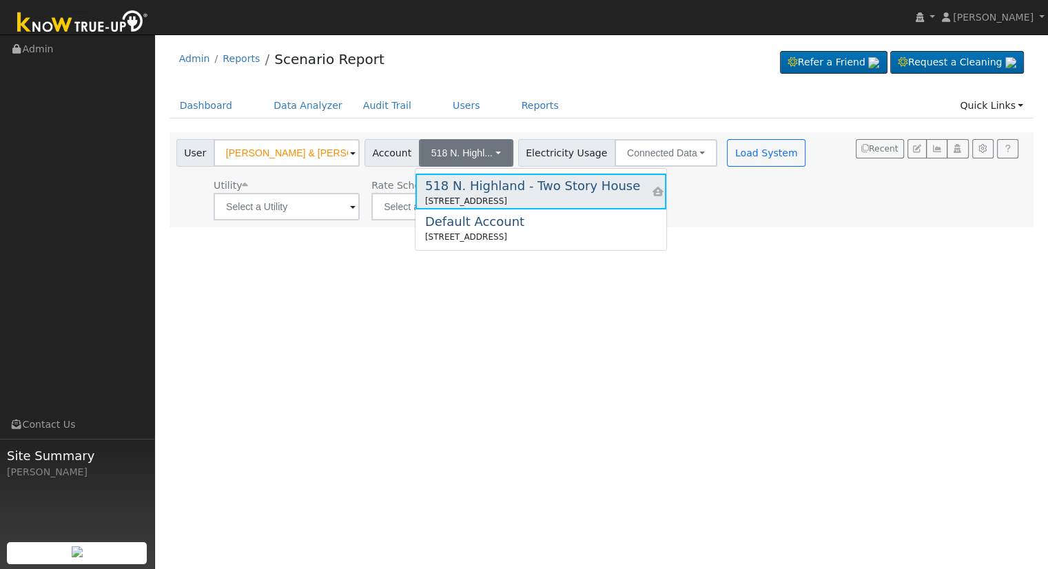
click at [499, 189] on div "518 N. Highland - Two Story House" at bounding box center [532, 185] width 215 height 19
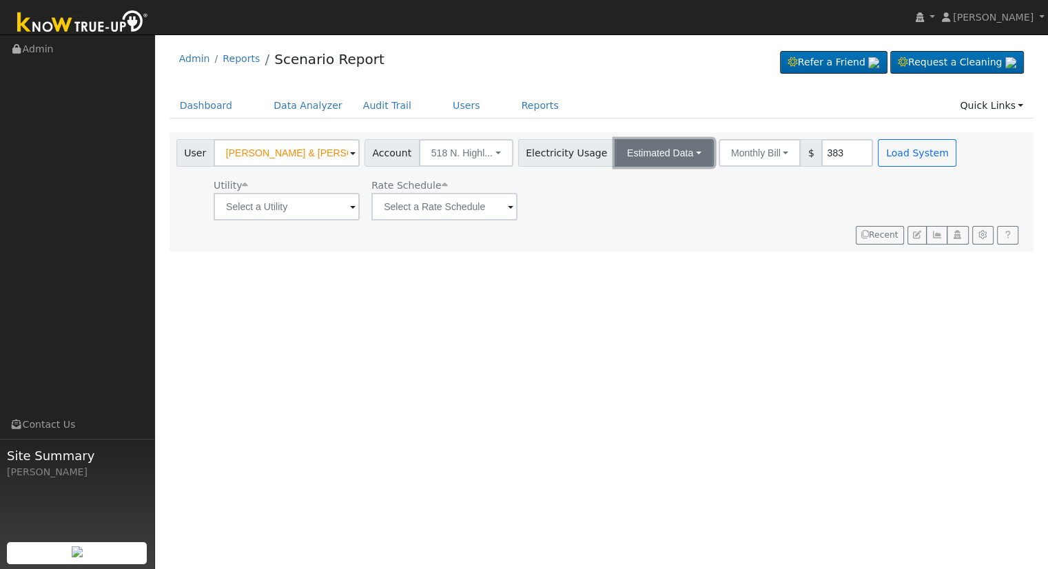
click at [678, 150] on button "Estimated Data" at bounding box center [664, 153] width 99 height 28
click at [649, 175] on link "Connected Data" at bounding box center [664, 183] width 98 height 19
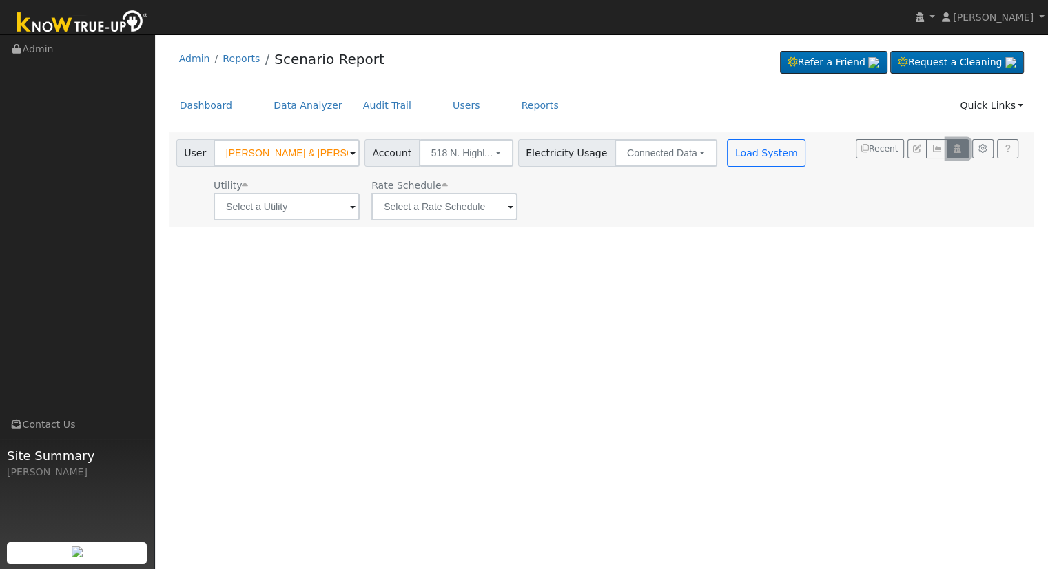
click at [958, 152] on icon "button" at bounding box center [957, 149] width 10 height 8
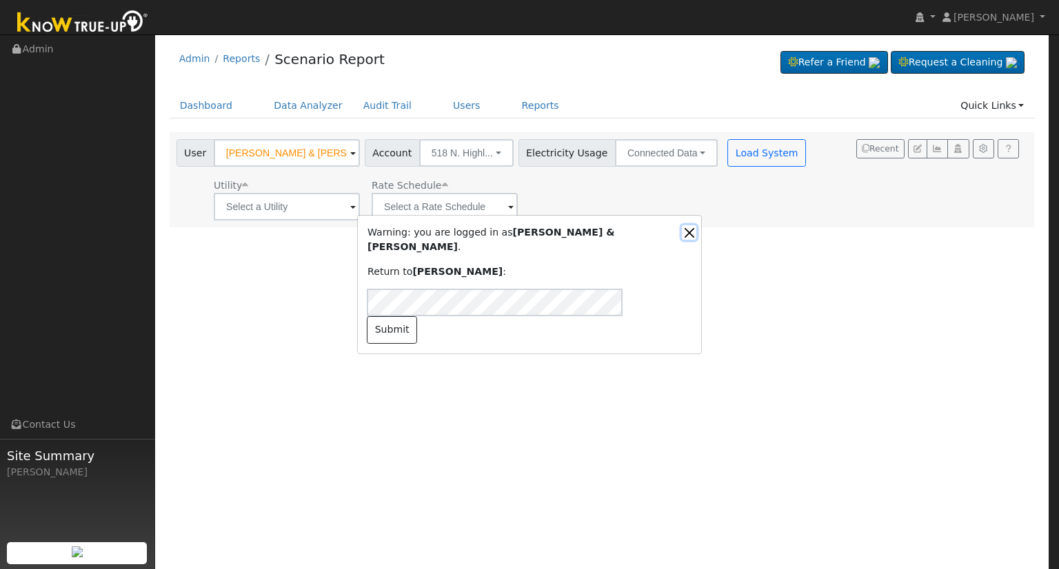
click at [686, 240] on button "Close" at bounding box center [689, 232] width 14 height 14
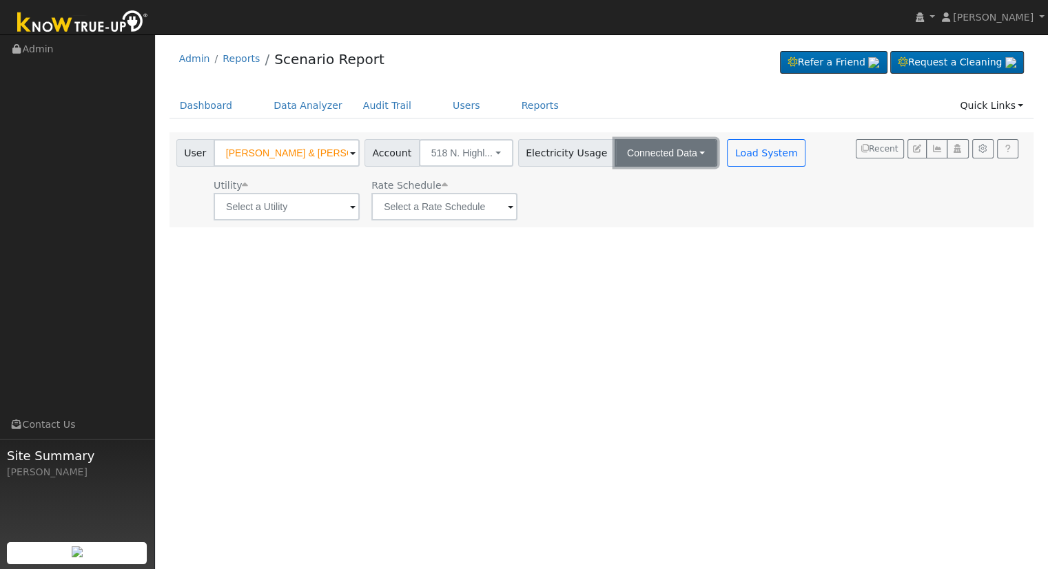
click at [684, 153] on button "Connected Data" at bounding box center [666, 153] width 103 height 28
click at [637, 207] on link "Estimated Data" at bounding box center [667, 203] width 98 height 19
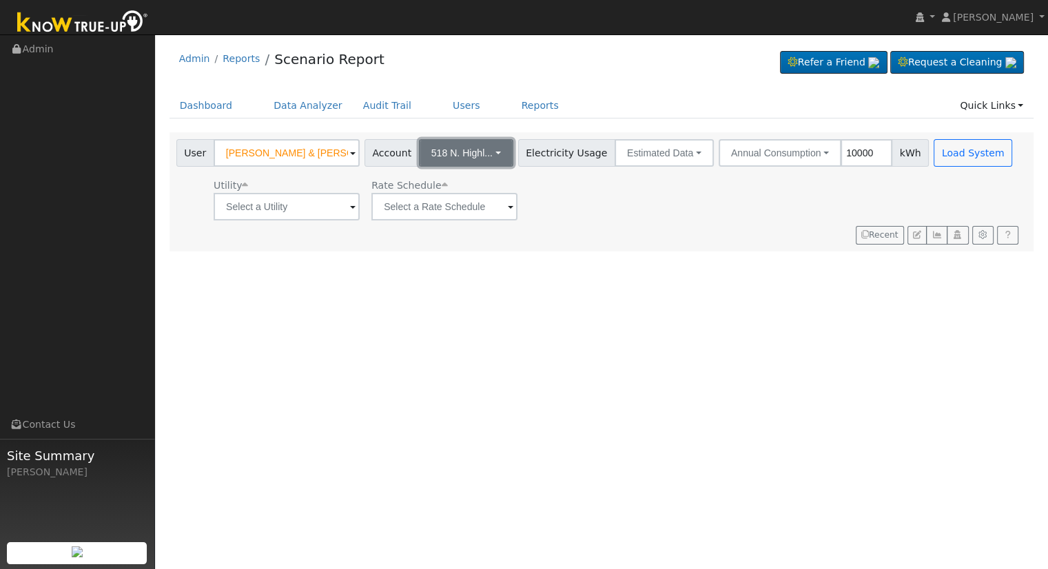
click at [480, 161] on button "518 N. Highl..." at bounding box center [466, 153] width 94 height 28
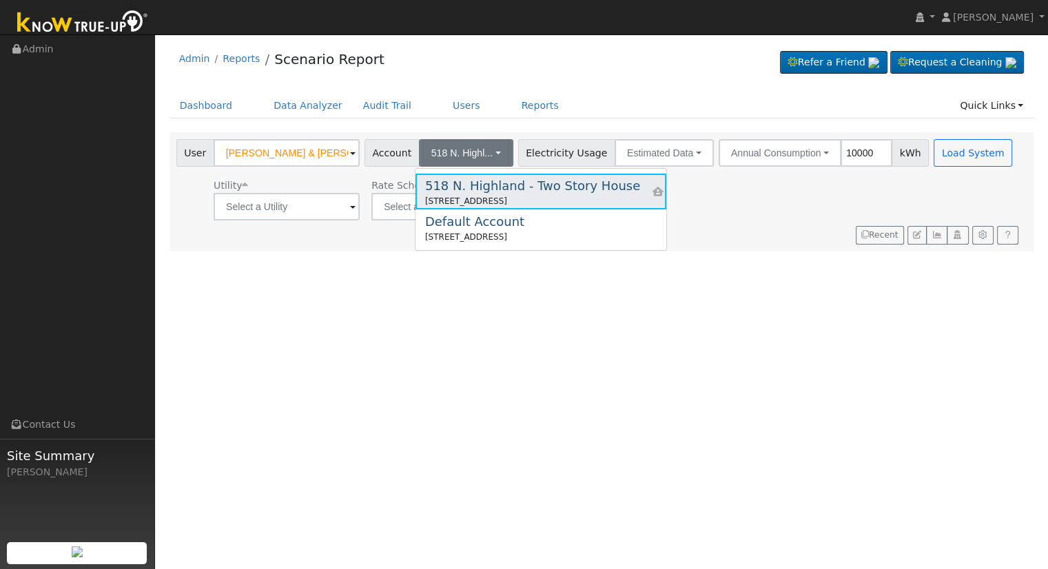
click at [491, 196] on div "[STREET_ADDRESS]" at bounding box center [532, 201] width 215 height 12
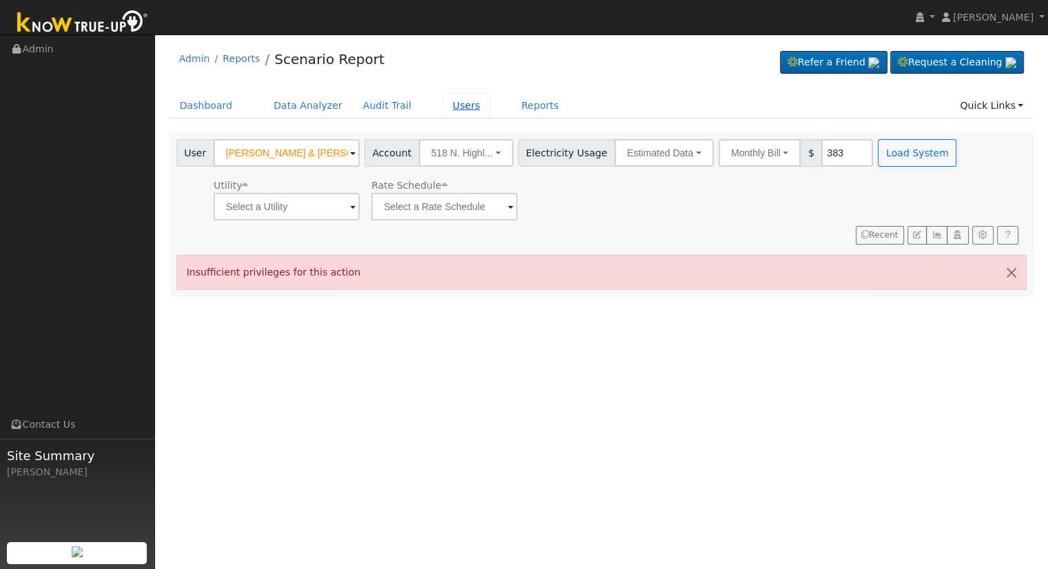
click at [448, 108] on link "Users" at bounding box center [466, 105] width 48 height 25
